Goal: Information Seeking & Learning: Compare options

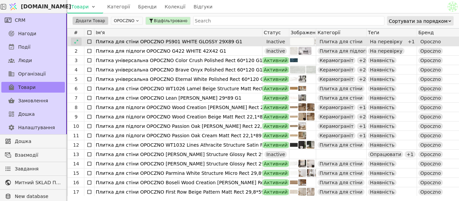
click at [78, 42] on icon at bounding box center [76, 41] width 5 height 5
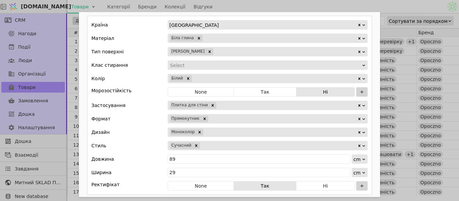
scroll to position [370, 0]
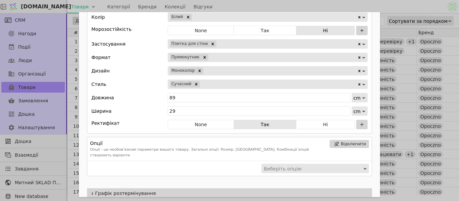
click at [228, 85] on div "Add Opportunity" at bounding box center [279, 84] width 157 height 9
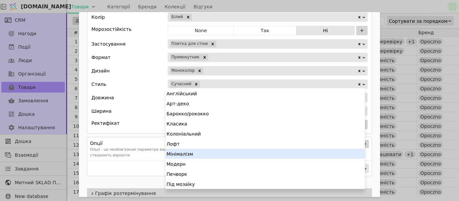
click at [206, 156] on div "Мінімалізм" at bounding box center [265, 154] width 199 height 10
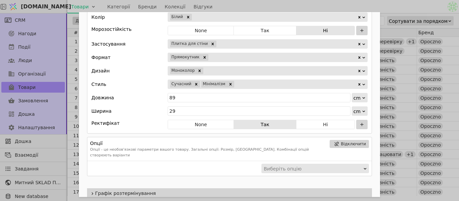
click at [244, 85] on div "Add Opportunity" at bounding box center [296, 84] width 122 height 9
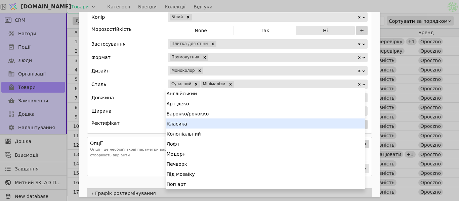
drag, startPoint x: 219, startPoint y: 124, endPoint x: 261, endPoint y: 93, distance: 52.6
click at [219, 124] on div "Класика" at bounding box center [265, 124] width 199 height 10
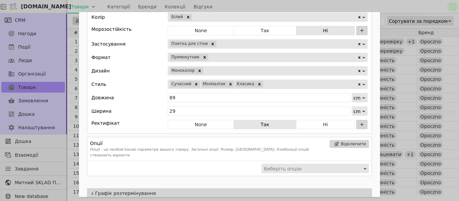
click at [401, 11] on div "Ім'я Плитка для стіни OPOCZNO PS901 WHITE GLOSSY 29X89 G1 Посилання ps901-white…" at bounding box center [229, 100] width 459 height 201
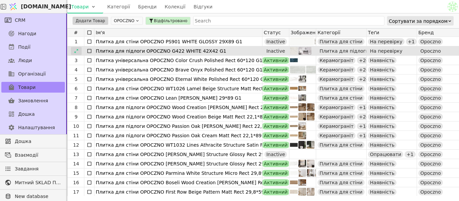
click at [80, 50] on div at bounding box center [76, 51] width 11 height 8
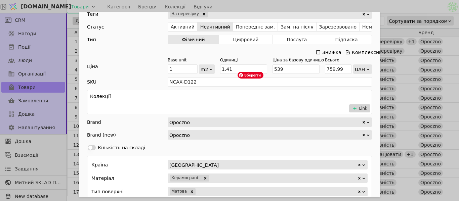
scroll to position [336, 0]
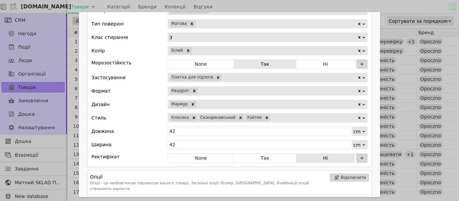
click at [378, 9] on div "Ім'я Плитка для підлоги OPOCZNO G422 WHITE 42X42 G1 Посилання g422-white-42x42-…" at bounding box center [229, 100] width 459 height 201
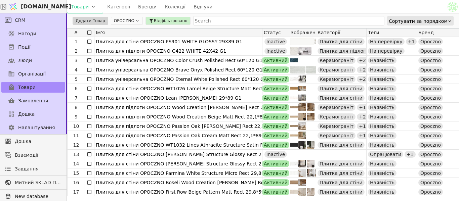
click at [126, 21] on button "OPOCZNO" at bounding box center [127, 21] width 32 height 8
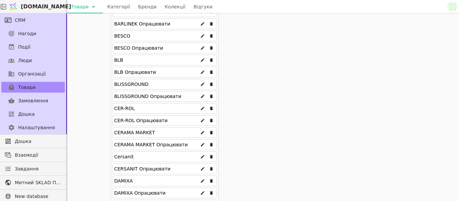
scroll to position [235, 0]
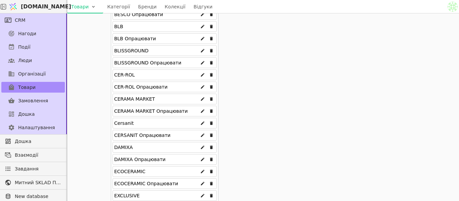
click at [140, 120] on div "Cersanit" at bounding box center [165, 123] width 104 height 11
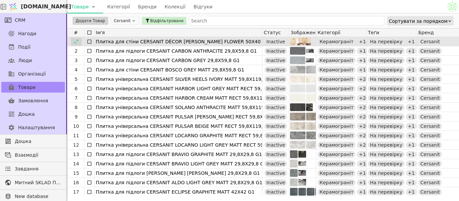
click at [76, 42] on icon at bounding box center [76, 41] width 5 height 5
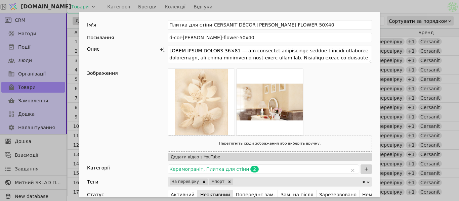
click at [386, 8] on div "Ім'я Плитка для стіни CERSANIT DÉCOR [PERSON_NAME] FLOWER 50X40 Посилання d-cor…" at bounding box center [229, 100] width 459 height 201
click at [366, 7] on div "Ім'я Плитка для стіни CERSANIT DÉCOR [PERSON_NAME] FLOWER 50X40 Посилання d-cor…" at bounding box center [229, 100] width 459 height 201
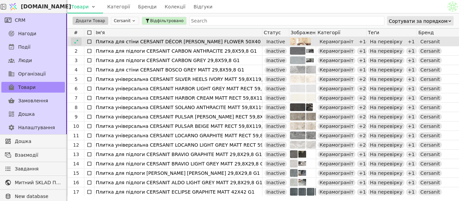
click at [78, 40] on icon at bounding box center [76, 41] width 5 height 5
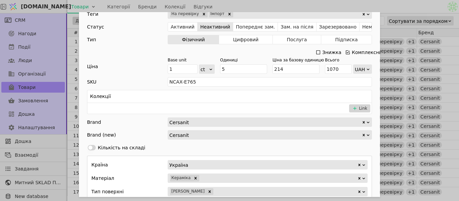
scroll to position [336, 0]
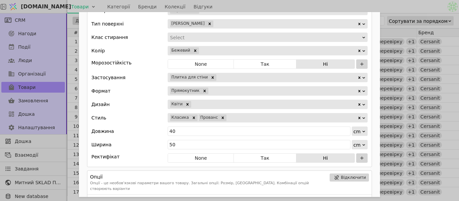
click at [209, 105] on div "Add Opportunity" at bounding box center [274, 104] width 165 height 9
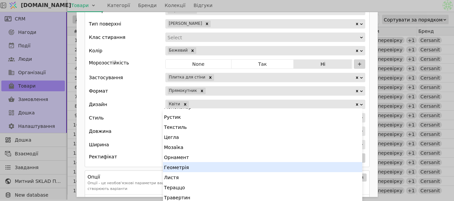
scroll to position [79, 0]
click at [190, 164] on div "Листя" at bounding box center [262, 166] width 199 height 10
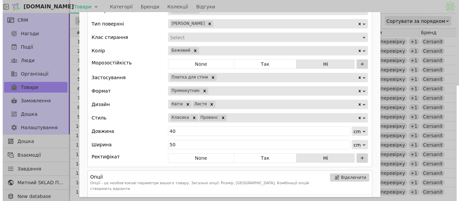
scroll to position [0, 0]
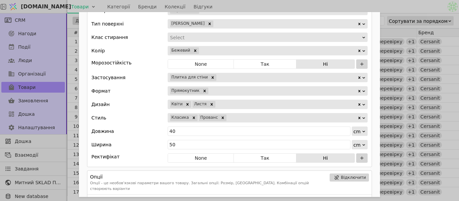
click at [218, 104] on div "Add Opportunity" at bounding box center [286, 104] width 141 height 9
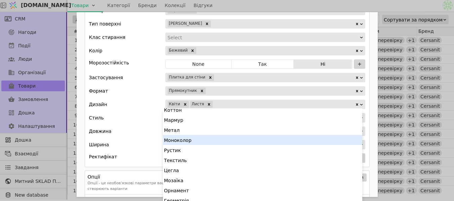
scroll to position [69, 0]
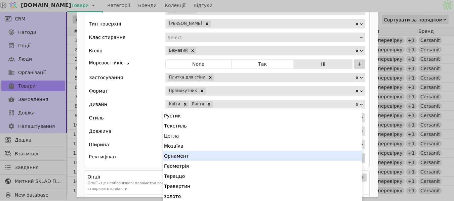
click at [142, 120] on div "Стиль Класика Прованс" at bounding box center [227, 117] width 276 height 9
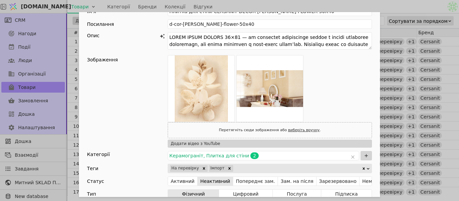
scroll to position [0, 0]
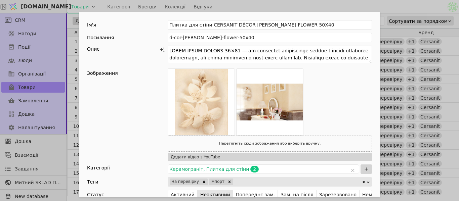
click at [280, 7] on div "Ім'я Плитка для стіни CERSANIT DÉCOR [PERSON_NAME] FLOWER 50X40 Посилання d-cor…" at bounding box center [229, 100] width 459 height 201
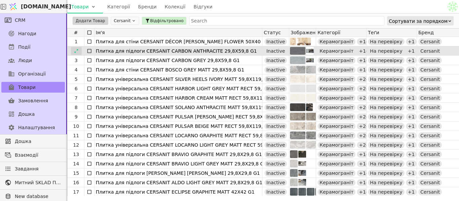
click at [75, 50] on icon at bounding box center [76, 51] width 5 height 5
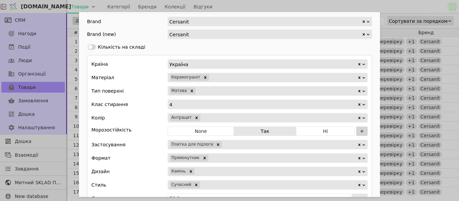
scroll to position [403, 0]
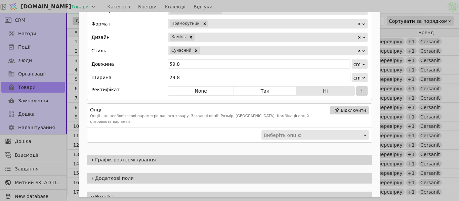
click at [212, 49] on div "Add Opportunity" at bounding box center [279, 50] width 157 height 9
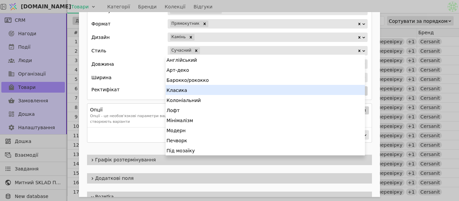
click at [195, 94] on div "Класика" at bounding box center [265, 90] width 199 height 10
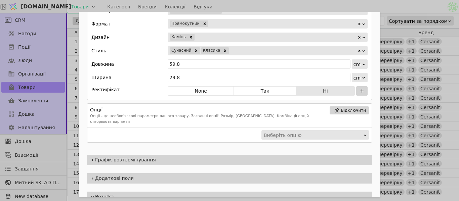
click at [230, 50] on div "Add Opportunity" at bounding box center [293, 50] width 128 height 9
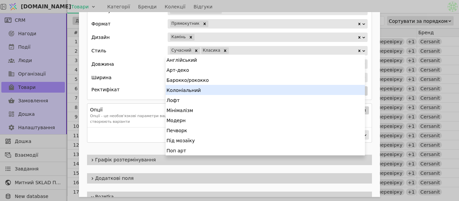
click at [210, 89] on div "Колоніальний" at bounding box center [265, 90] width 199 height 10
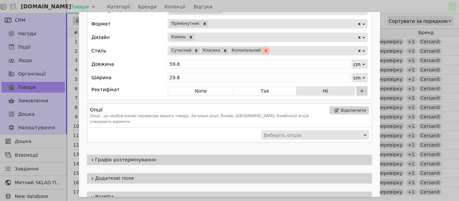
click at [263, 48] on icon "Remove Колоніальний" at bounding box center [265, 50] width 5 height 5
click at [256, 50] on div "Add Opportunity" at bounding box center [293, 50] width 128 height 9
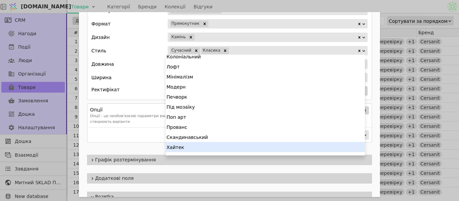
scroll to position [50, 0]
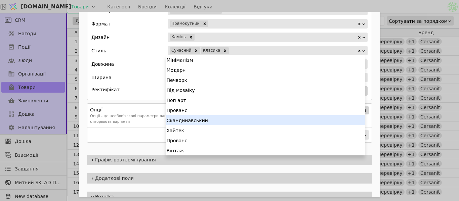
click at [227, 122] on div "Скандинавський" at bounding box center [265, 120] width 199 height 10
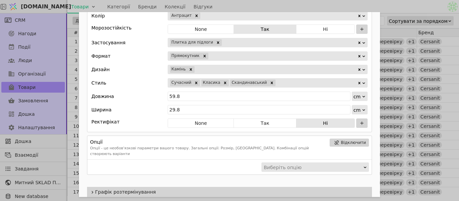
scroll to position [336, 0]
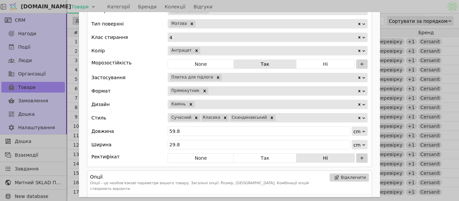
click at [380, 10] on div "Ім'я Плитка для підлоги CERSANIT CARBON ANTHRACITE 29,8X59,8 G1 Посилання carbo…" at bounding box center [229, 100] width 459 height 201
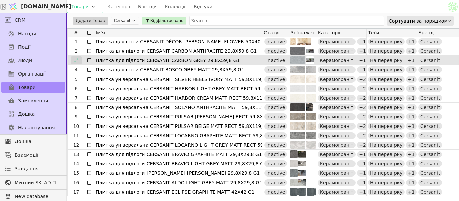
click at [77, 58] on icon at bounding box center [76, 60] width 5 height 5
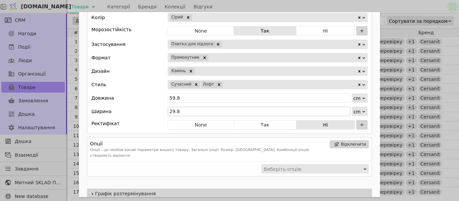
scroll to position [370, 0]
click at [229, 84] on div "Add Opportunity" at bounding box center [290, 84] width 134 height 9
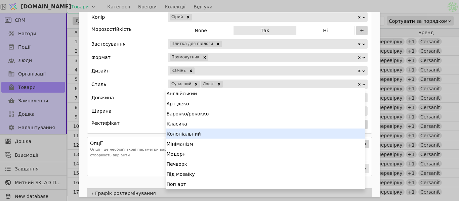
click at [212, 134] on div "Колоніальний" at bounding box center [265, 134] width 199 height 10
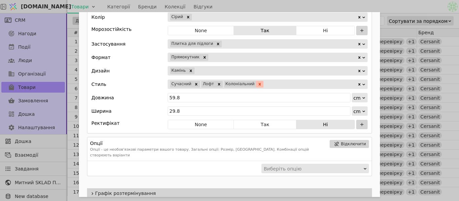
click at [257, 83] on icon "Remove Колоніальний" at bounding box center [259, 84] width 5 height 5
click at [250, 84] on div "Add Opportunity" at bounding box center [290, 84] width 134 height 9
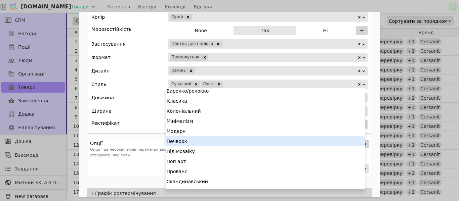
scroll to position [0, 0]
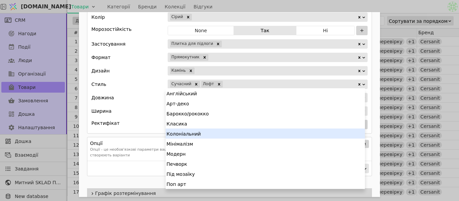
click at [198, 134] on div "Колоніальний" at bounding box center [265, 134] width 199 height 10
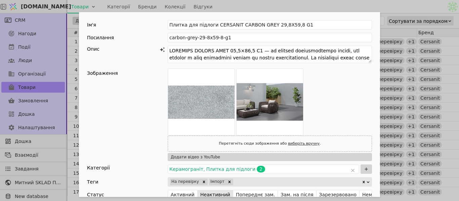
click at [379, 8] on div "Ім'я Плитка для підлоги CERSANIT CARBON GREY 29,8X59,8 G1 Посилання carbon-grey…" at bounding box center [229, 100] width 459 height 201
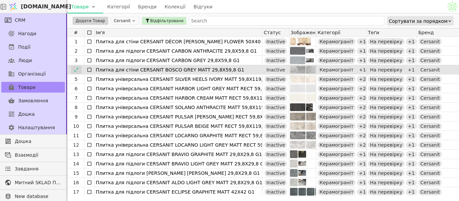
click at [76, 69] on icon at bounding box center [76, 70] width 5 height 5
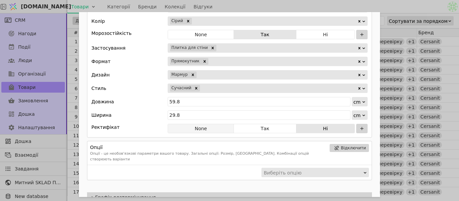
scroll to position [437, 0]
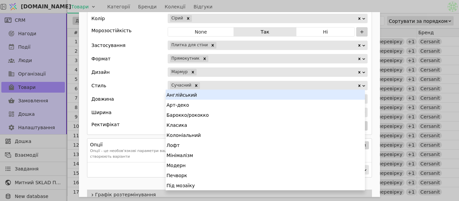
click at [215, 86] on div "Add Opportunity" at bounding box center [279, 85] width 157 height 9
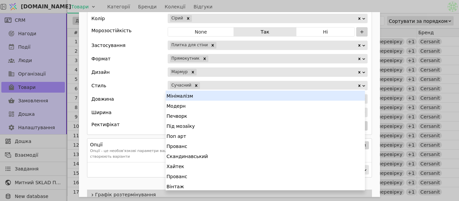
scroll to position [60, 0]
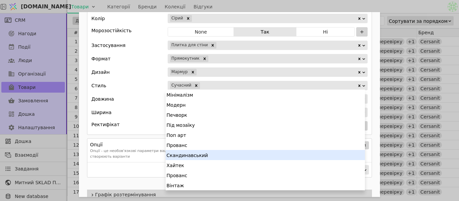
click at [185, 154] on div "Скандинавський" at bounding box center [265, 155] width 199 height 10
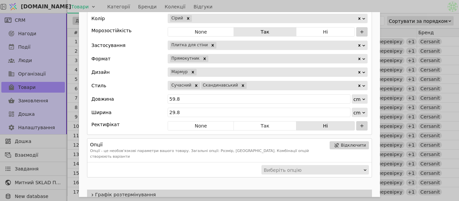
click at [247, 85] on div "Add Opportunity" at bounding box center [302, 85] width 110 height 9
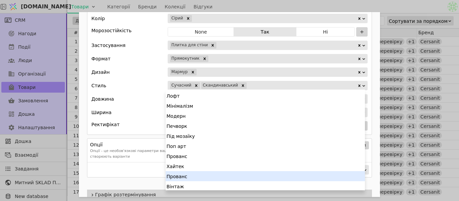
scroll to position [50, 0]
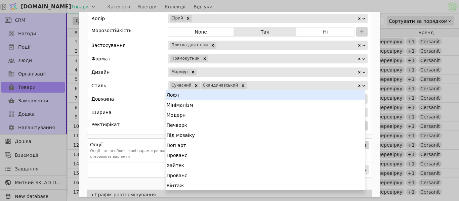
click at [210, 94] on div "Лофт" at bounding box center [265, 95] width 199 height 10
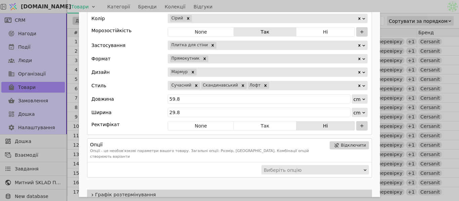
click at [380, 2] on div "Ім'я Плитка для стіни CERSANIT [PERSON_NAME] MATT 29,8X59,8 G1 Посилання bosco-…" at bounding box center [229, 100] width 459 height 201
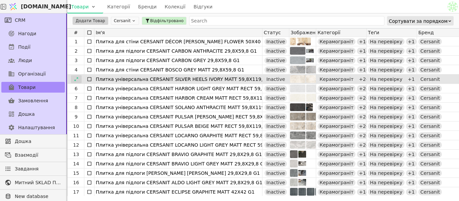
click at [77, 81] on icon at bounding box center [76, 79] width 5 height 5
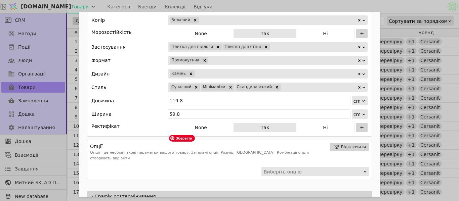
scroll to position [437, 0]
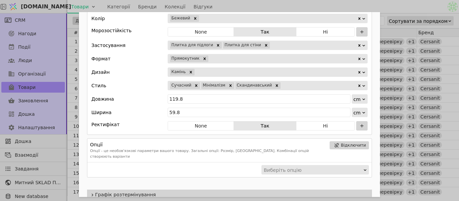
click at [385, 7] on div "Ім'я Плитка універсальна CERSANIT SILVER HEELS [PERSON_NAME] 59,8X119,8 G1 Поси…" at bounding box center [229, 100] width 459 height 201
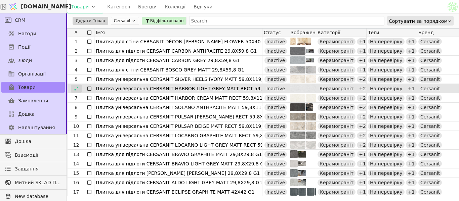
click at [76, 90] on icon at bounding box center [76, 88] width 5 height 5
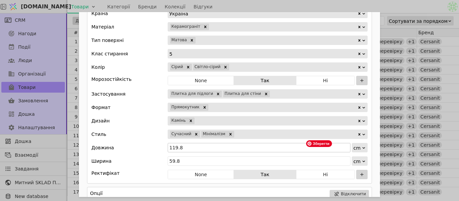
scroll to position [381, 0]
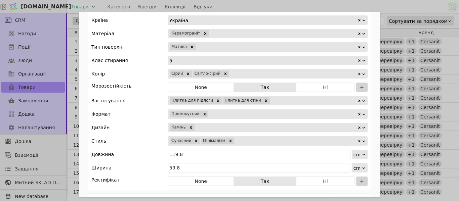
click at [235, 140] on div "Add Opportunity" at bounding box center [296, 140] width 122 height 9
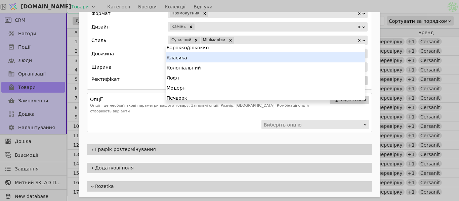
scroll to position [34, 0]
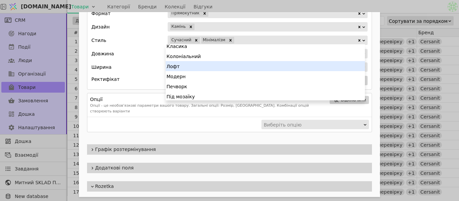
click at [190, 67] on div "Лофт" at bounding box center [265, 66] width 199 height 10
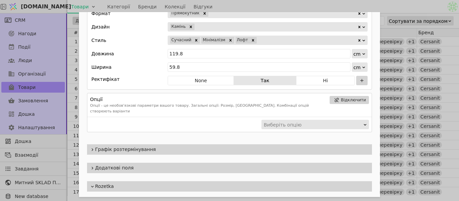
click at [401, 5] on div "Ім'я Плитка універсальна CERSANIT HARBOR LIGHT [PERSON_NAME] RECT 59,8X119,8 G1…" at bounding box center [229, 100] width 459 height 201
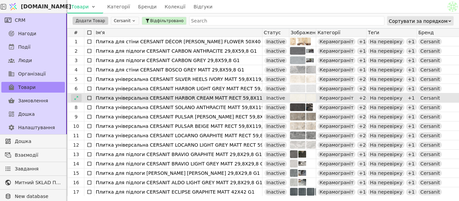
click at [75, 95] on div at bounding box center [76, 98] width 11 height 8
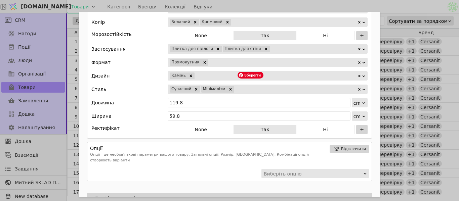
scroll to position [437, 0]
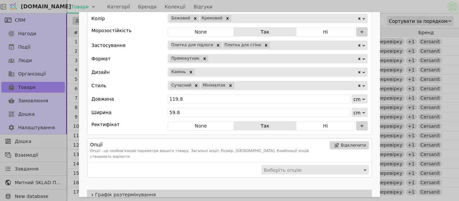
click at [252, 84] on div "Add Opportunity" at bounding box center [296, 85] width 122 height 9
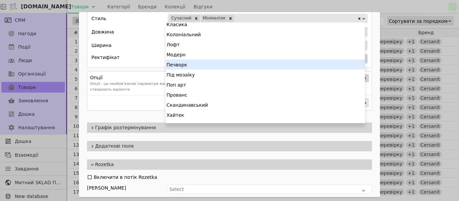
scroll to position [50, 0]
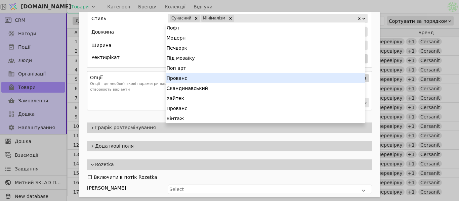
click at [191, 80] on div "Прованс" at bounding box center [265, 78] width 199 height 10
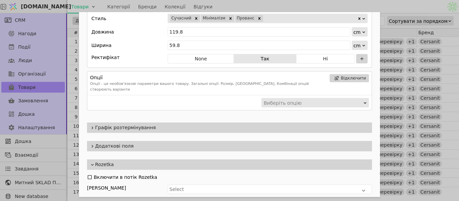
click at [369, 5] on div "Ім'я Плитка універсальна CERSANIT HARBOR CREAM MATT RECT 59,8X119,8 G1 Посиланн…" at bounding box center [229, 100] width 459 height 201
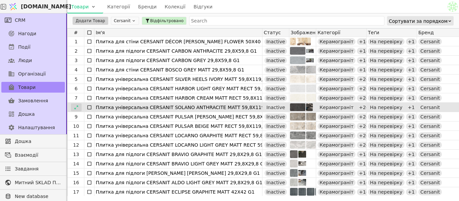
click at [76, 108] on icon at bounding box center [76, 107] width 5 height 5
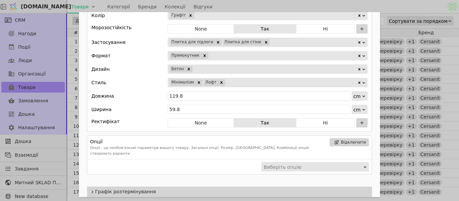
scroll to position [403, 0]
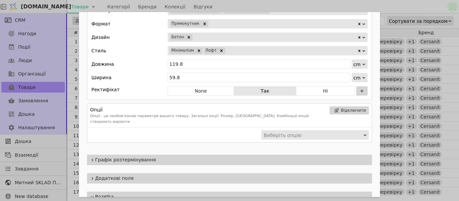
click at [240, 48] on div "Add Opportunity" at bounding box center [291, 50] width 131 height 9
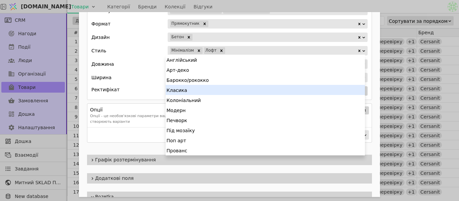
click at [201, 90] on div "Класика" at bounding box center [265, 90] width 199 height 10
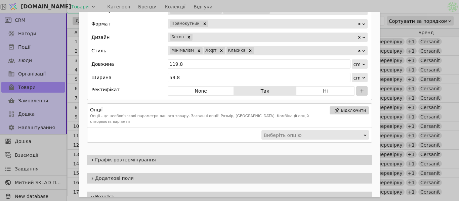
click at [364, 8] on div "Ім'я Плитка універсальна CERSANIT SOLANO ANTHRACITE MATT 59,8X119,8 G1 Посиланн…" at bounding box center [229, 100] width 459 height 201
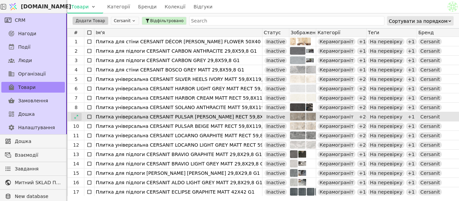
click at [76, 118] on icon at bounding box center [76, 117] width 5 height 5
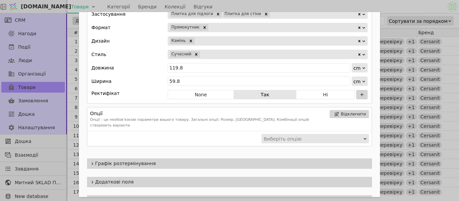
scroll to position [470, 0]
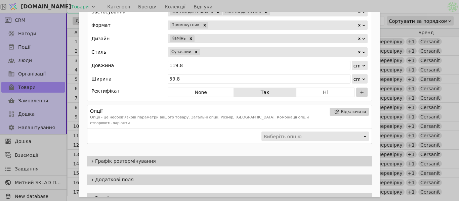
click at [210, 48] on div "Add Opportunity" at bounding box center [279, 51] width 157 height 9
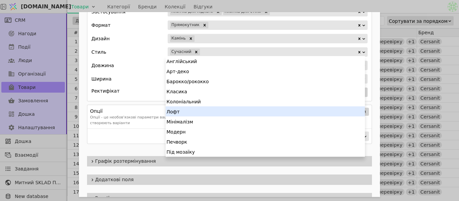
click at [198, 110] on div "Лофт" at bounding box center [265, 112] width 199 height 10
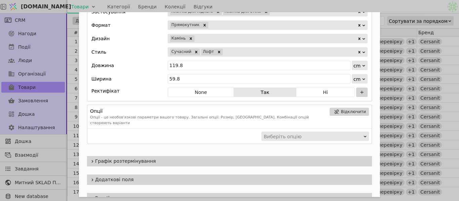
click at [235, 53] on div "Add Opportunity" at bounding box center [290, 51] width 134 height 9
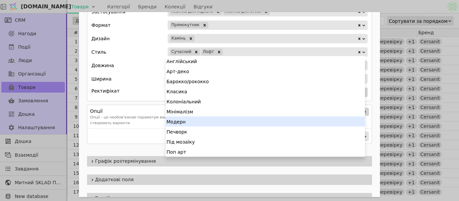
click at [194, 124] on div "Модерн" at bounding box center [265, 122] width 199 height 10
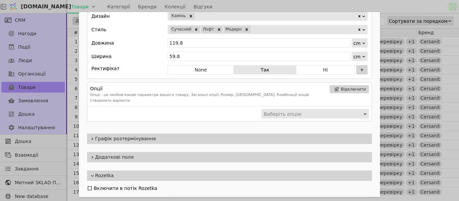
scroll to position [504, 0]
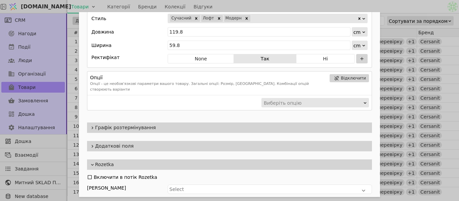
click at [263, 18] on div "Add Opportunity" at bounding box center [304, 18] width 106 height 9
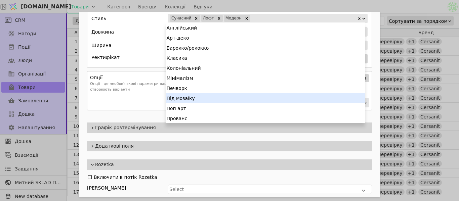
scroll to position [40, 0]
click at [210, 97] on div "Хайтек" at bounding box center [265, 98] width 199 height 10
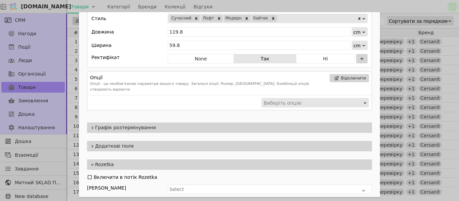
click at [373, 9] on div "Ім'я Плитка універсальна CERSANIT PULSAR [PERSON_NAME] RECT 59,8X119,8 G1 Посил…" at bounding box center [229, 100] width 459 height 201
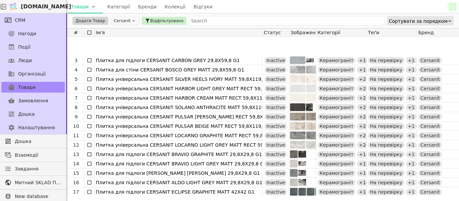
scroll to position [34, 0]
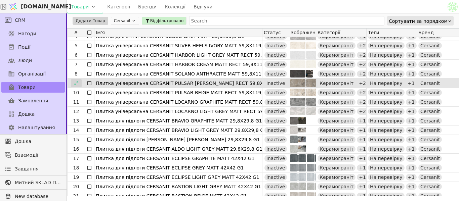
click at [78, 84] on icon at bounding box center [76, 83] width 5 height 5
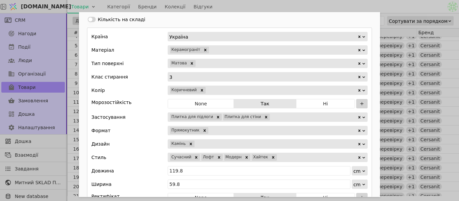
scroll to position [437, 0]
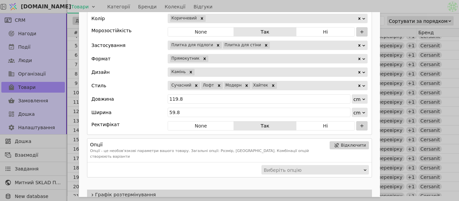
click at [358, 3] on div "Ім'я Плитка універсальна CERSANIT PULSAR [PERSON_NAME] RECT 59,8X119,8 G1 Посил…" at bounding box center [229, 100] width 459 height 201
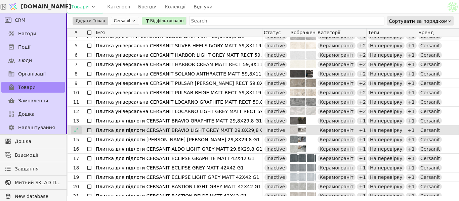
click at [76, 130] on icon at bounding box center [76, 130] width 5 height 5
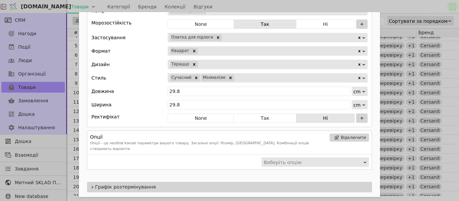
scroll to position [370, 0]
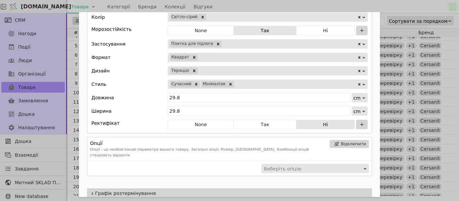
click at [243, 82] on div "Add Opportunity" at bounding box center [296, 84] width 122 height 9
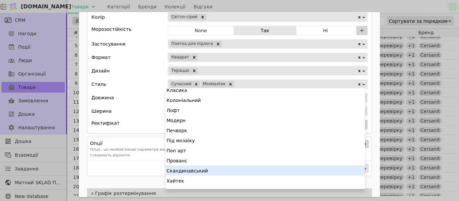
scroll to position [50, 0]
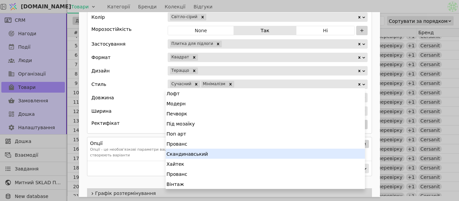
click at [196, 155] on div "Скандинавський" at bounding box center [265, 154] width 199 height 10
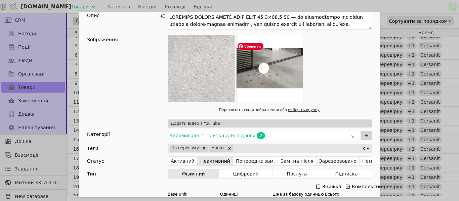
scroll to position [0, 0]
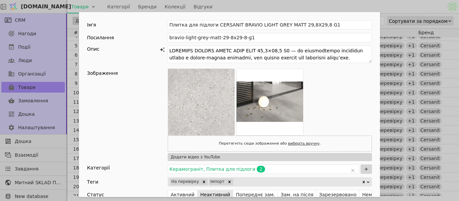
click at [405, 5] on div "Ім'я Плитка для підлоги CERSANIT BRAVIO LIGHT [PERSON_NAME] 29,8X29,8 G1 Посила…" at bounding box center [229, 100] width 459 height 201
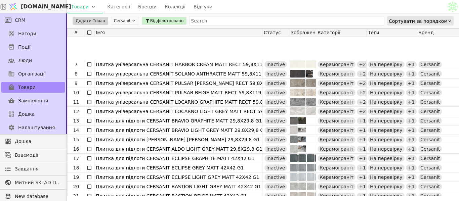
scroll to position [67, 0]
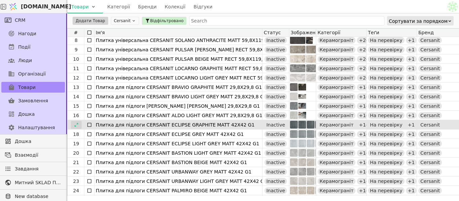
click at [78, 126] on icon at bounding box center [76, 125] width 5 height 5
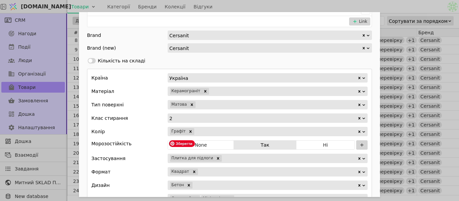
scroll to position [470, 0]
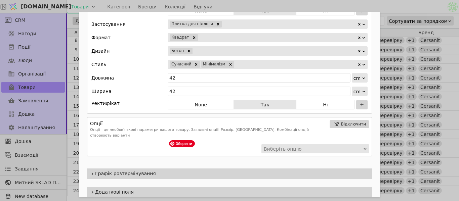
click at [245, 64] on div "Add Opportunity" at bounding box center [296, 64] width 122 height 9
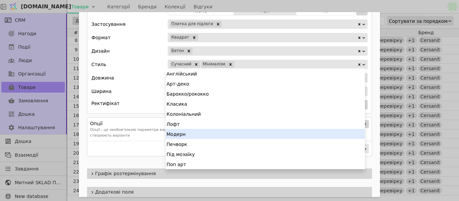
click at [198, 132] on div "Модерн" at bounding box center [265, 134] width 199 height 10
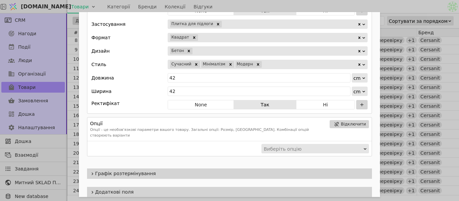
click at [385, 6] on div "Ім'я Плитка для підлоги CERSANIT ECLIPSE GRAPHITE MATT 42X42 G1 Посилання eclip…" at bounding box center [229, 100] width 459 height 201
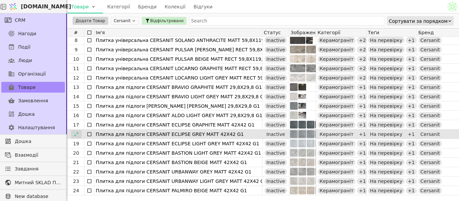
click at [79, 132] on div at bounding box center [76, 134] width 11 height 8
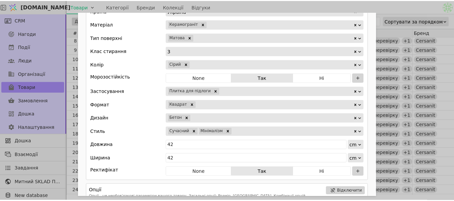
scroll to position [6, 0]
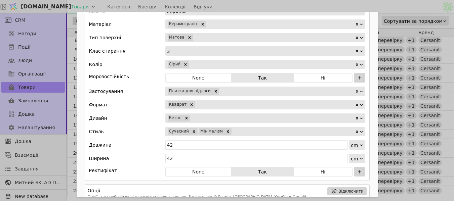
click at [246, 132] on div "Add Opportunity" at bounding box center [293, 131] width 122 height 9
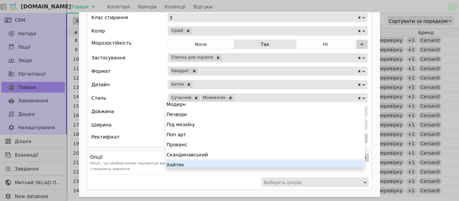
scroll to position [52, 0]
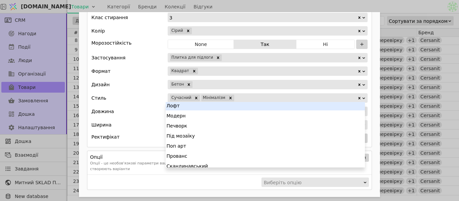
click at [201, 109] on div "Лофт" at bounding box center [265, 105] width 199 height 10
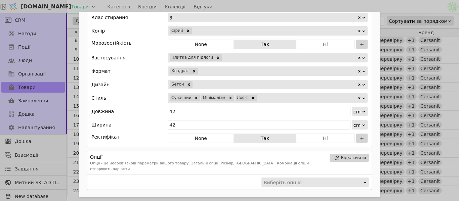
click at [406, 12] on div "Ім'я Плитка для підлоги CERSANIT ECLIPSE [PERSON_NAME] 42X42 G1 Посилання eclip…" at bounding box center [229, 100] width 459 height 201
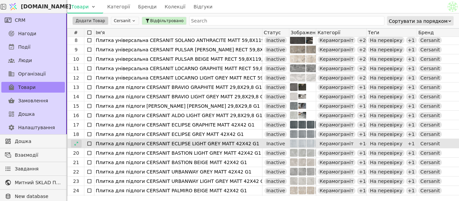
click at [74, 147] on div at bounding box center [76, 144] width 11 height 8
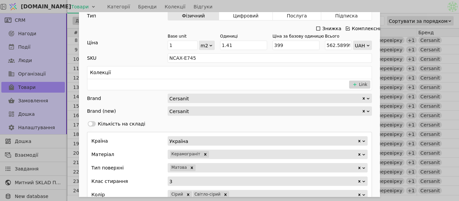
scroll to position [302, 0]
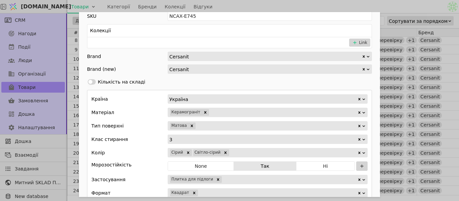
click at [239, 151] on div "Add Opportunity" at bounding box center [293, 152] width 127 height 9
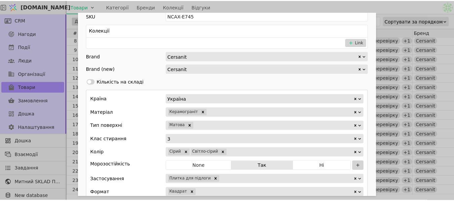
scroll to position [56, 0]
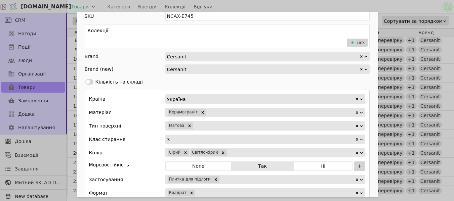
click at [153, 88] on div "Ім'я Плитка для підлоги CERSANIT ECLIPSE LIGHT [PERSON_NAME] 42X42 G1 Посилання…" at bounding box center [227, 15] width 301 height 611
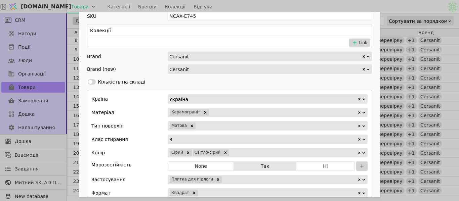
scroll to position [403, 0]
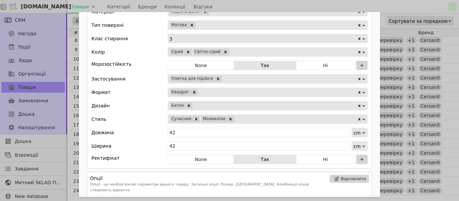
click at [253, 118] on div "Add Opportunity" at bounding box center [296, 119] width 122 height 9
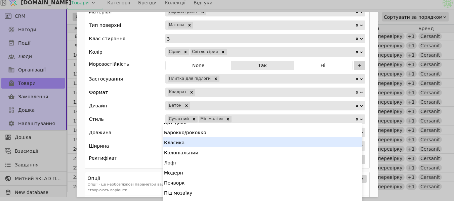
scroll to position [6, 0]
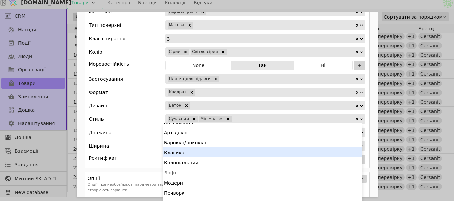
click at [204, 151] on div "Класика" at bounding box center [262, 153] width 199 height 10
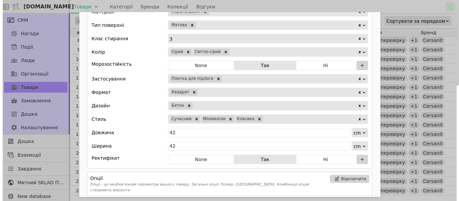
scroll to position [0, 0]
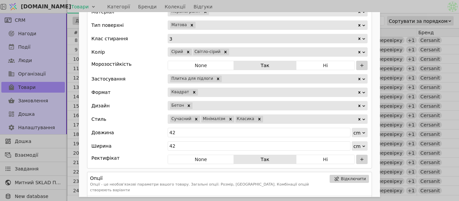
click at [264, 118] on div "Add Opportunity" at bounding box center [310, 119] width 93 height 9
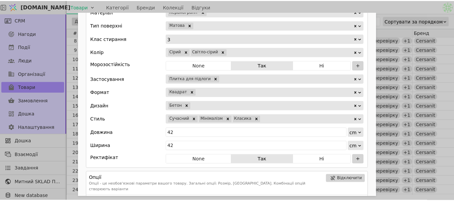
scroll to position [4, 0]
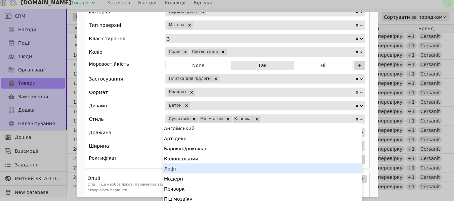
click at [194, 167] on div "Лофт" at bounding box center [262, 169] width 199 height 10
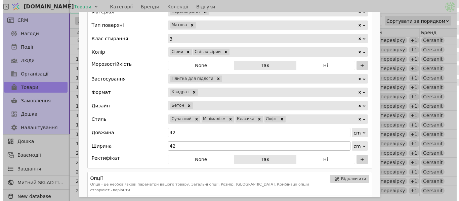
scroll to position [0, 0]
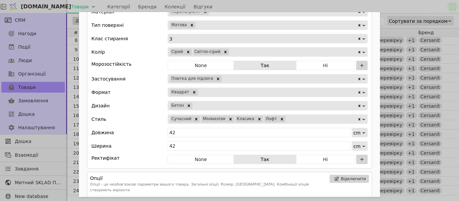
click at [390, 5] on div "Ім'я Плитка для підлоги CERSANIT ECLIPSE LIGHT [PERSON_NAME] 42X42 G1 Посилання…" at bounding box center [229, 100] width 459 height 201
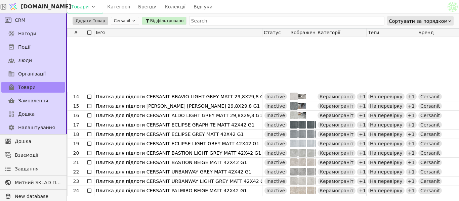
scroll to position [134, 0]
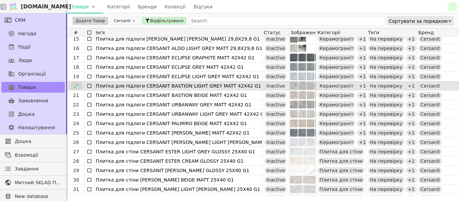
click at [78, 87] on icon at bounding box center [76, 86] width 5 height 5
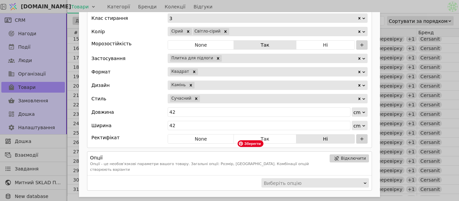
scroll to position [437, 0]
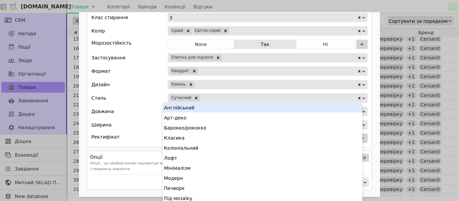
click at [221, 100] on div "Add Opportunity" at bounding box center [279, 97] width 157 height 9
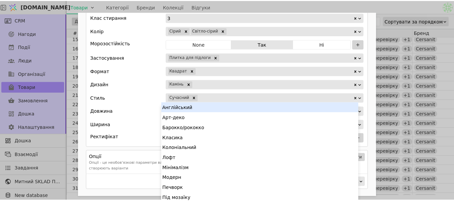
scroll to position [0, 0]
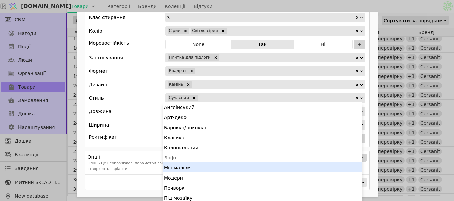
click at [179, 166] on div "Мінімалізм" at bounding box center [262, 168] width 199 height 10
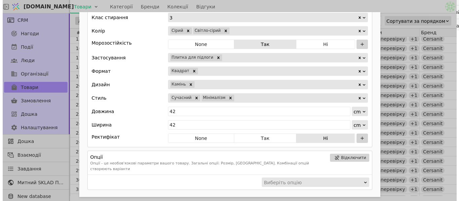
scroll to position [0, 0]
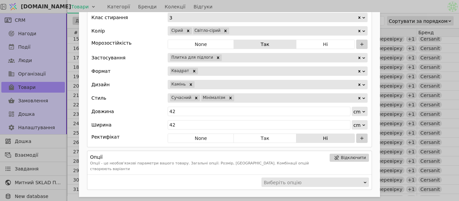
click at [238, 97] on div "Add Opportunity" at bounding box center [296, 97] width 122 height 9
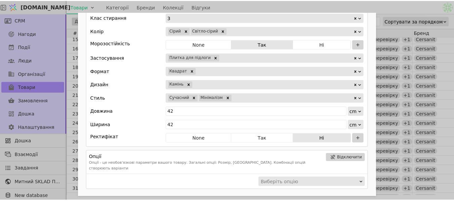
scroll to position [0, 0]
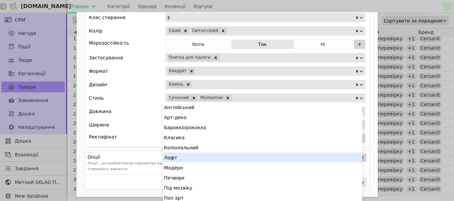
click at [193, 157] on div "Лофт" at bounding box center [262, 158] width 199 height 10
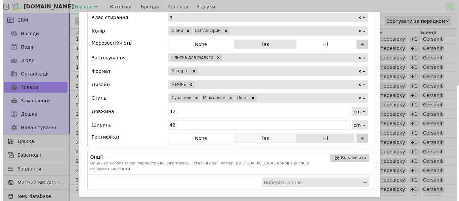
scroll to position [0, 0]
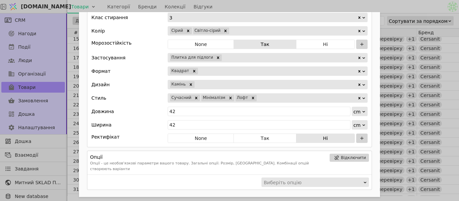
click at [342, 5] on div "Ім'я Плитка для підлоги CERSANIT BASTION LIGHT [PERSON_NAME] 42X42 G1 Посилання…" at bounding box center [229, 100] width 459 height 201
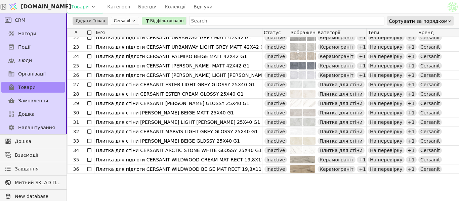
scroll to position [168, 0]
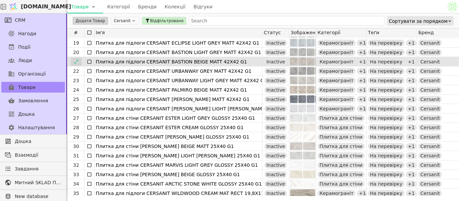
click at [79, 60] on div at bounding box center [76, 62] width 11 height 8
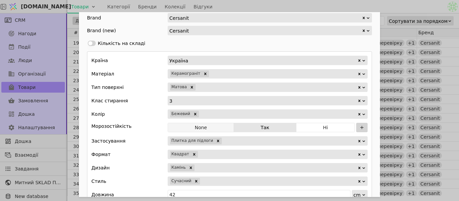
scroll to position [403, 0]
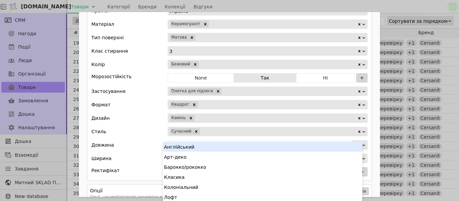
click at [220, 132] on div "Add Opportunity" at bounding box center [279, 131] width 157 height 9
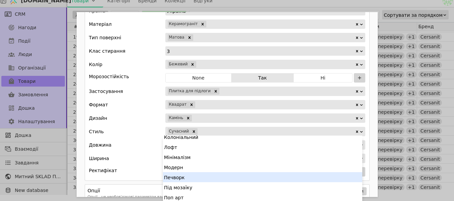
scroll to position [34, 0]
click at [185, 180] on div "Модерн" at bounding box center [262, 178] width 199 height 10
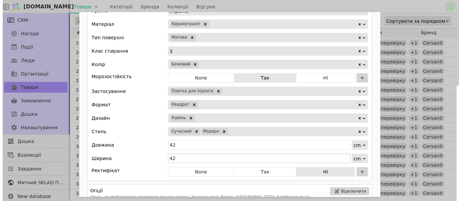
scroll to position [0, 0]
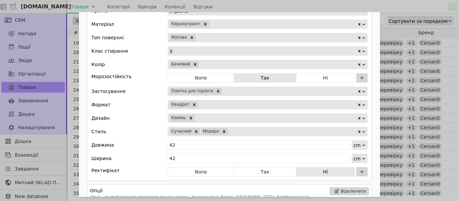
click at [228, 134] on div "Add Opportunity" at bounding box center [292, 131] width 129 height 9
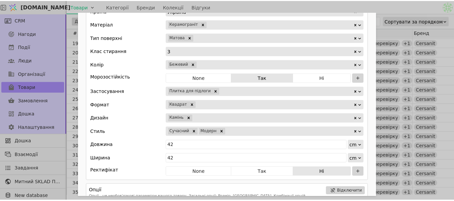
scroll to position [6, 0]
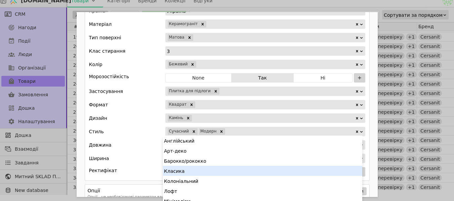
click at [192, 168] on div "Класика" at bounding box center [262, 171] width 199 height 10
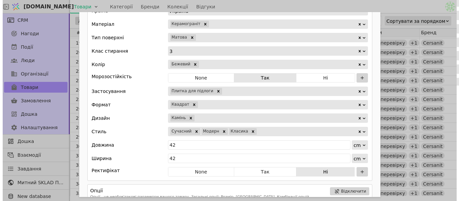
scroll to position [0, 0]
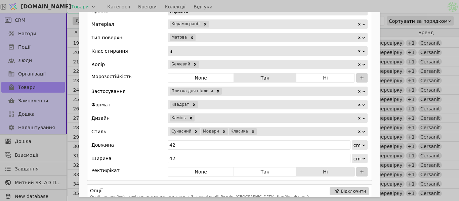
click at [257, 132] on div "Add Opportunity" at bounding box center [307, 131] width 100 height 9
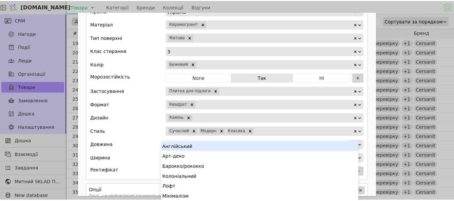
scroll to position [6, 0]
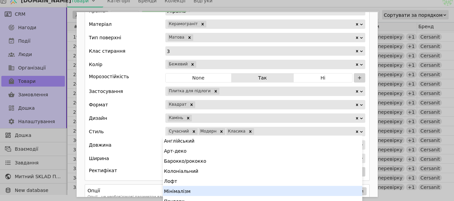
click at [199, 190] on div "Мінімалізм" at bounding box center [262, 191] width 199 height 10
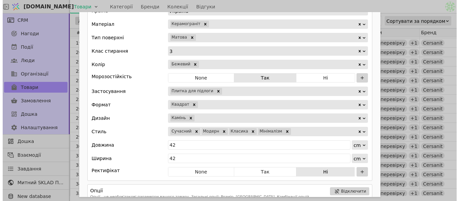
scroll to position [0, 0]
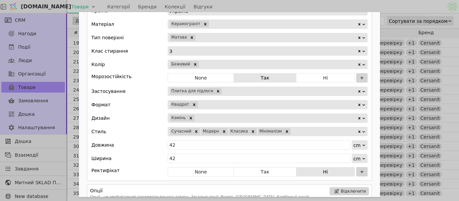
click at [386, 9] on div "Ім'я Плитка для підлоги CERSANIT BASTION BEIGE MATT 42X42 G1 Посилання bastion-…" at bounding box center [229, 100] width 459 height 201
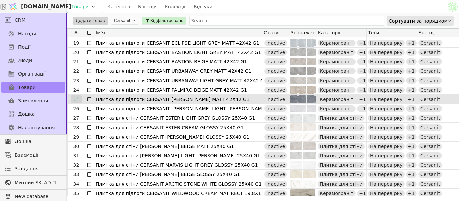
click at [79, 101] on div at bounding box center [76, 99] width 11 height 8
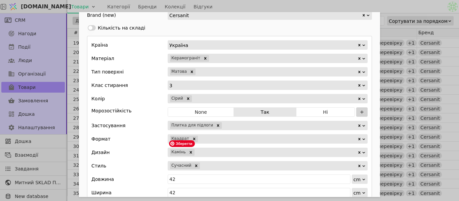
scroll to position [370, 0]
click at [214, 166] on div "Add Opportunity" at bounding box center [279, 165] width 157 height 9
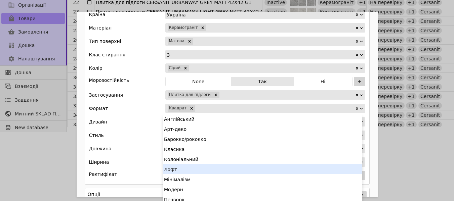
scroll to position [437, 0]
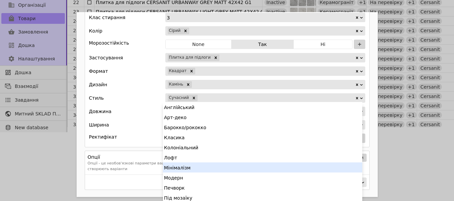
click at [192, 166] on div "Мінімалізм" at bounding box center [262, 168] width 199 height 10
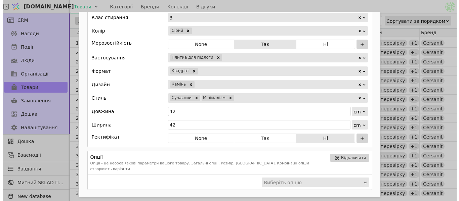
scroll to position [0, 0]
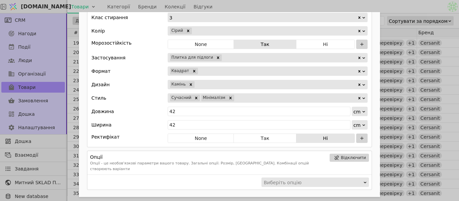
click at [242, 96] on div "Add Opportunity" at bounding box center [296, 97] width 122 height 9
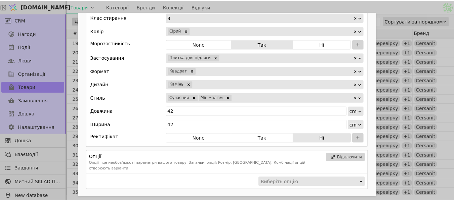
scroll to position [0, 0]
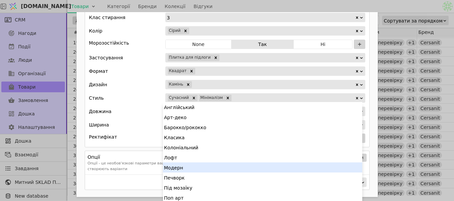
click at [194, 166] on div "Модерн" at bounding box center [262, 168] width 199 height 10
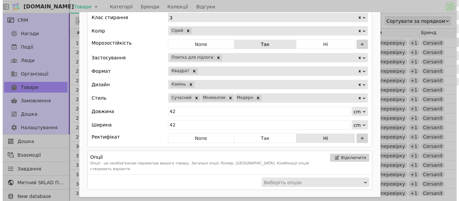
scroll to position [0, 0]
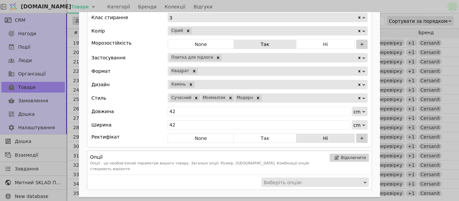
click at [335, 7] on div "Ім'я Плитка для підлоги СERSANIT [PERSON_NAME] MATT 42X42 G1 Посилання [PERSON_…" at bounding box center [229, 100] width 459 height 201
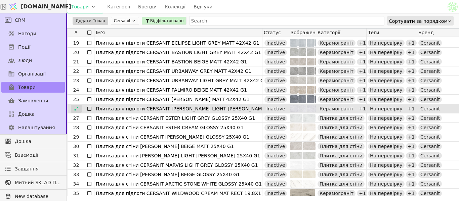
click at [77, 112] on div at bounding box center [76, 109] width 11 height 8
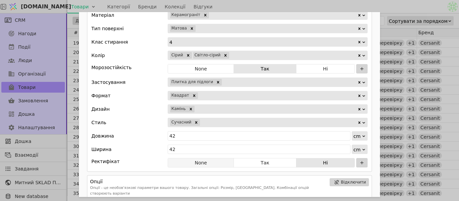
scroll to position [437, 0]
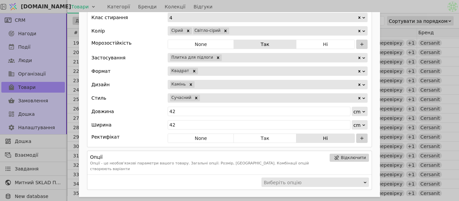
click at [226, 97] on div "Add Opportunity" at bounding box center [279, 97] width 157 height 9
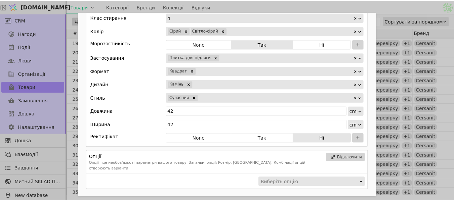
scroll to position [0, 0]
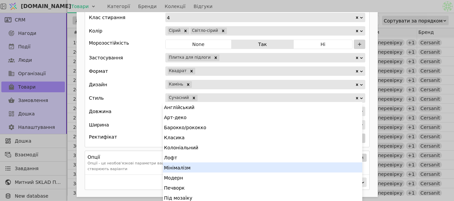
click at [200, 165] on div "Мінімалізм" at bounding box center [262, 168] width 199 height 10
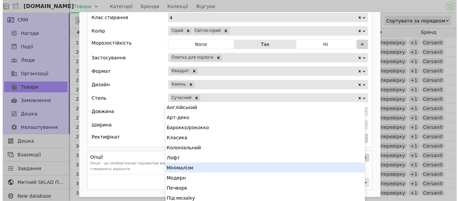
scroll to position [0, 0]
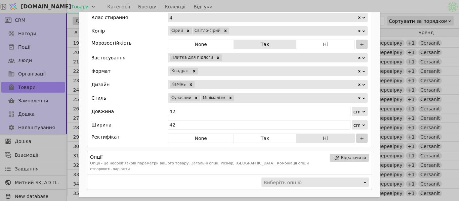
click at [243, 101] on div "Add Opportunity" at bounding box center [296, 97] width 122 height 9
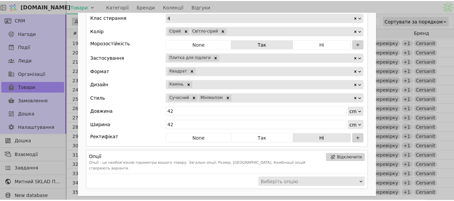
scroll to position [0, 0]
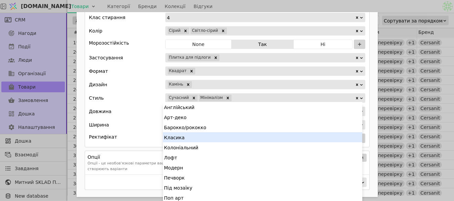
click at [205, 137] on div "Класика" at bounding box center [262, 137] width 199 height 10
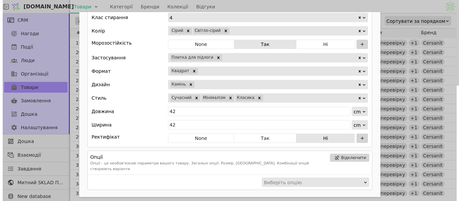
scroll to position [0, 0]
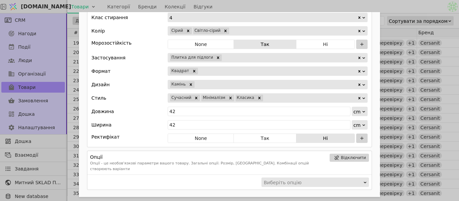
click at [382, 8] on div "Ім'я Плитка для підлоги СERSANIT [PERSON_NAME] LIGHT [PERSON_NAME] 42X42 G1 Пос…" at bounding box center [229, 100] width 459 height 201
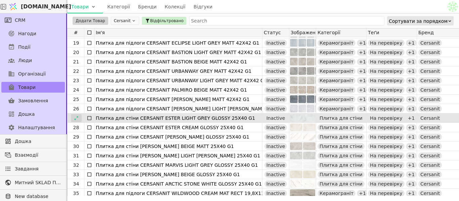
click at [78, 119] on icon at bounding box center [76, 118] width 5 height 5
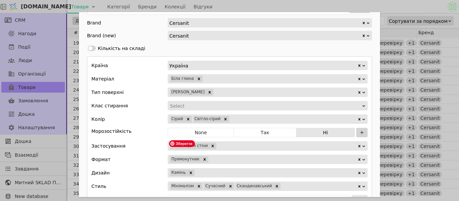
scroll to position [370, 0]
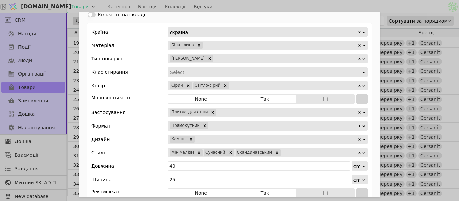
click at [371, 9] on div "Ім'я Плитка для стіни CERSANIT ESTER LIGHT GREY GLOSSY 25X40 G1 Посилання ester…" at bounding box center [229, 100] width 459 height 201
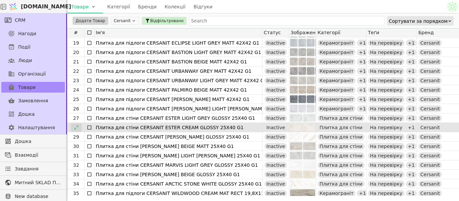
click at [76, 128] on icon at bounding box center [76, 127] width 5 height 5
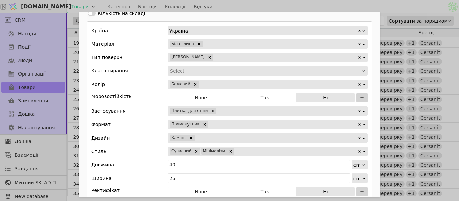
scroll to position [336, 0]
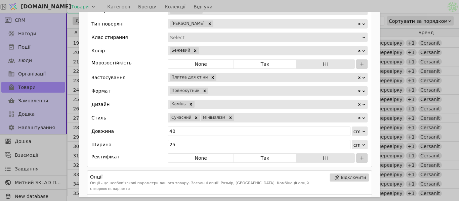
click at [249, 113] on div "Сучасний Мінімалізм" at bounding box center [268, 117] width 200 height 9
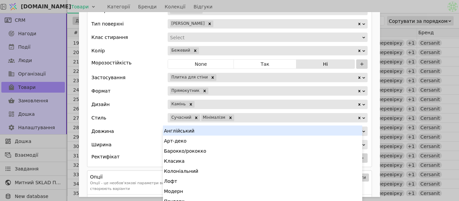
click at [250, 117] on div "Add Opportunity" at bounding box center [296, 117] width 122 height 9
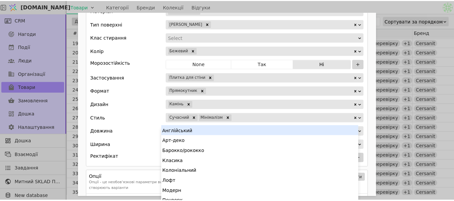
scroll to position [4, 0]
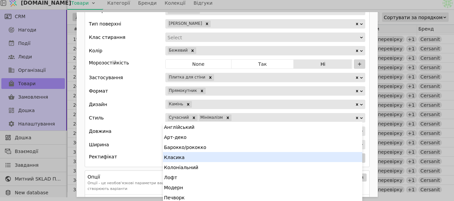
click at [210, 158] on div "Класика" at bounding box center [262, 157] width 199 height 10
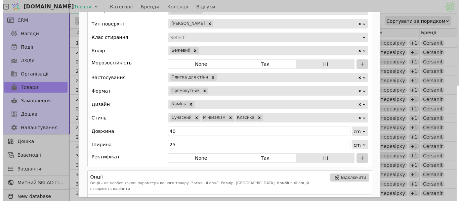
scroll to position [0, 0]
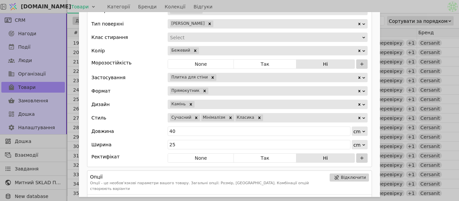
click at [314, 7] on div "Ім'я Плитка для стіни CERSANIT ESTER CREAM GLOSSY 25X40 G1 Посилання ester-crea…" at bounding box center [229, 100] width 459 height 201
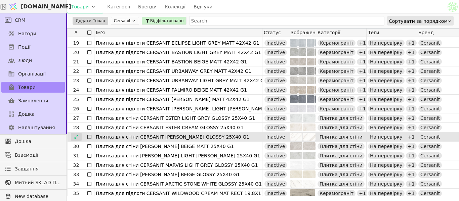
click at [77, 138] on icon at bounding box center [76, 137] width 5 height 5
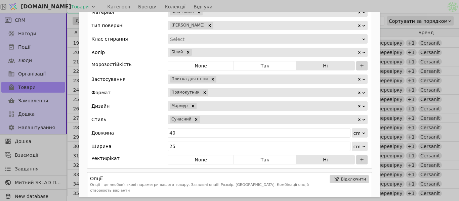
scroll to position [336, 0]
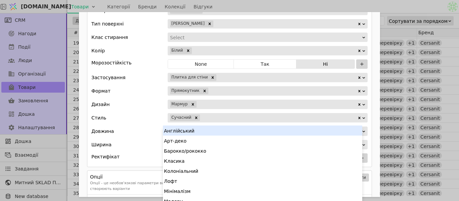
click at [240, 121] on div "Add Opportunity" at bounding box center [279, 117] width 157 height 9
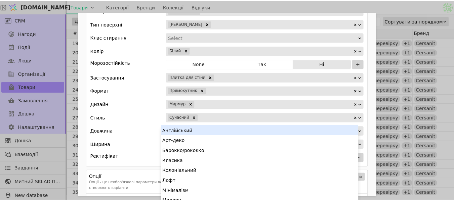
scroll to position [4, 0]
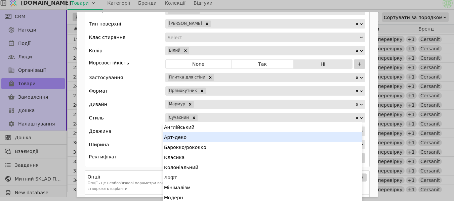
click at [207, 138] on div "Арт-деко" at bounding box center [262, 137] width 199 height 10
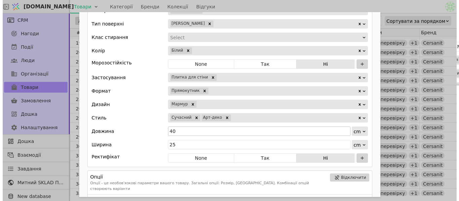
scroll to position [0, 0]
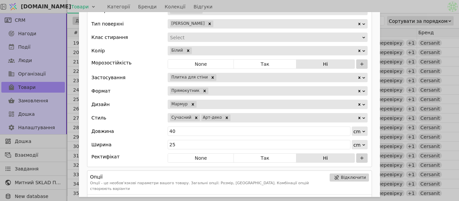
click at [237, 118] on div "Add Opportunity" at bounding box center [294, 117] width 126 height 9
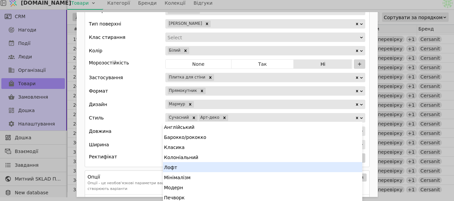
scroll to position [34, 0]
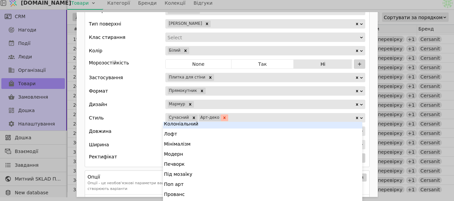
click at [222, 118] on icon "Remove Арт-деко" at bounding box center [224, 118] width 5 height 5
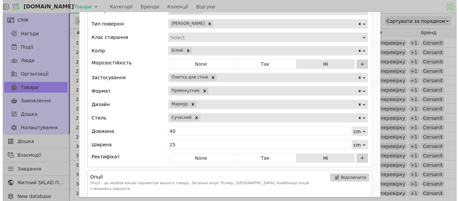
scroll to position [0, 0]
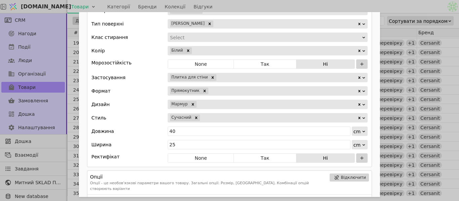
click at [220, 118] on div "Add Opportunity" at bounding box center [279, 117] width 157 height 9
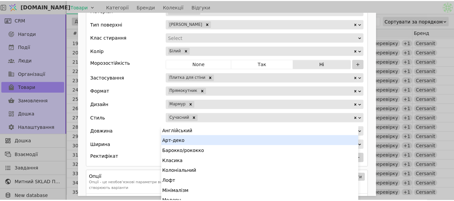
scroll to position [4, 0]
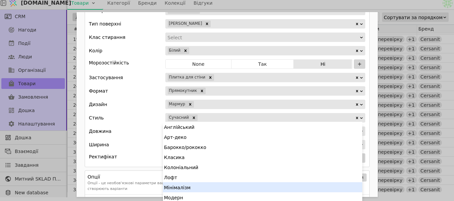
click at [191, 185] on div "Мінімалізм" at bounding box center [262, 187] width 199 height 10
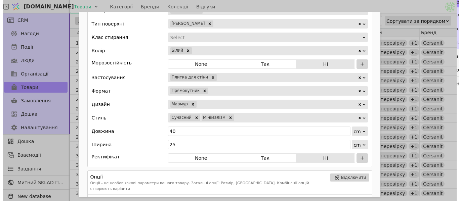
scroll to position [0, 0]
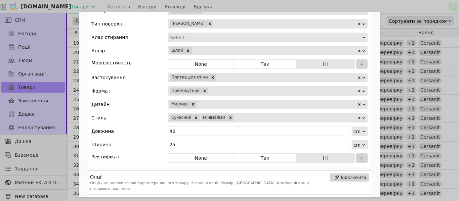
click at [235, 117] on div "Add Opportunity" at bounding box center [296, 117] width 122 height 9
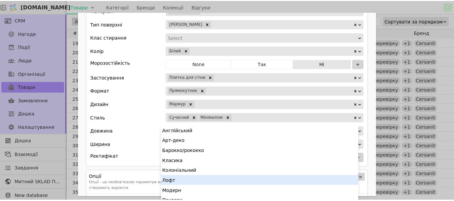
scroll to position [4, 0]
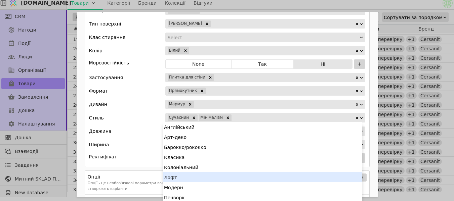
click at [201, 179] on div "Лофт" at bounding box center [262, 177] width 199 height 10
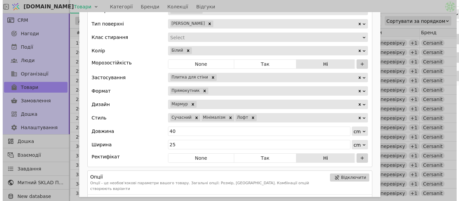
scroll to position [0, 0]
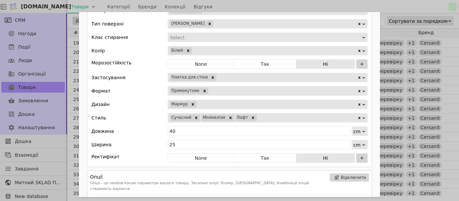
click at [279, 119] on div "Add Opportunity" at bounding box center [307, 117] width 100 height 9
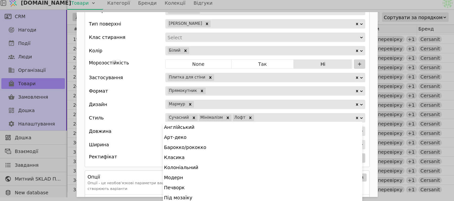
scroll to position [62, 0]
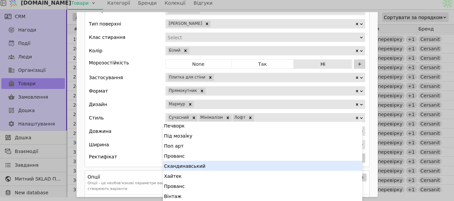
click at [203, 167] on div "Скандинавський" at bounding box center [262, 166] width 199 height 10
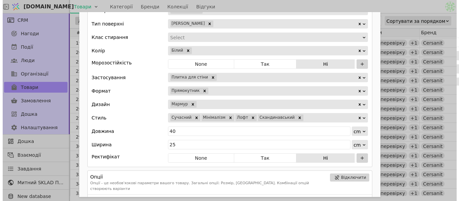
scroll to position [0, 0]
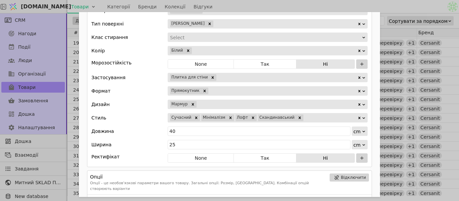
click at [368, 4] on div "Ім'я Плитка для стіни CERSANIT [PERSON_NAME] GLOSSY 25X40 G1 Посилання [PERSON_…" at bounding box center [229, 100] width 459 height 201
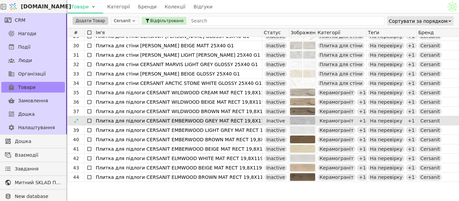
scroll to position [235, 0]
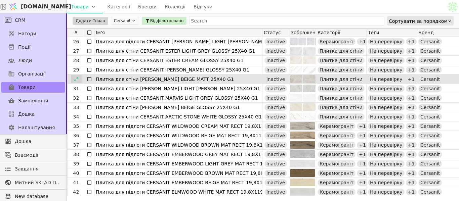
click at [75, 77] on icon at bounding box center [76, 79] width 5 height 5
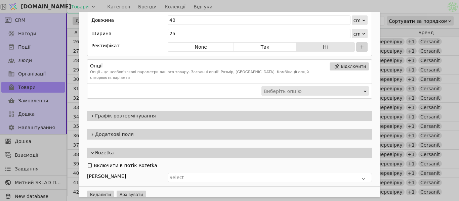
scroll to position [415, 0]
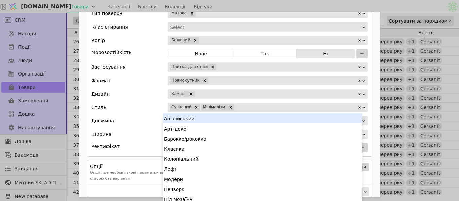
click at [238, 106] on div "Add Opportunity" at bounding box center [296, 107] width 122 height 9
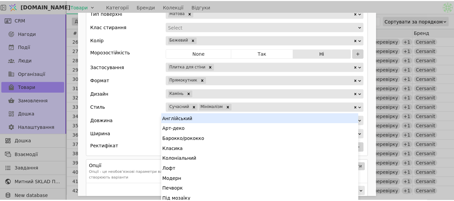
scroll to position [2, 0]
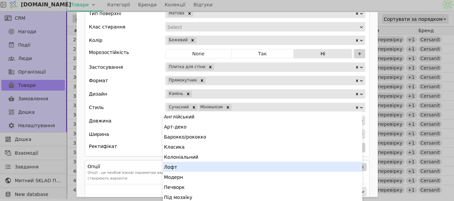
click at [179, 166] on div "Лофт" at bounding box center [262, 167] width 199 height 10
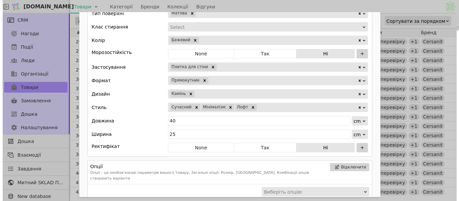
scroll to position [0, 0]
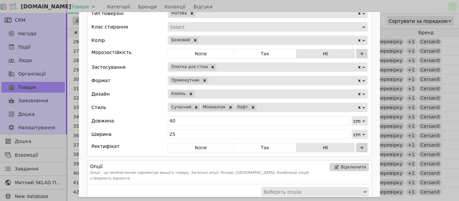
click at [376, 5] on div "Ім'я Плитка для стіни [PERSON_NAME] BEIGE MATT 25X40 G1 Посилання [PERSON_NAME]…" at bounding box center [229, 100] width 459 height 201
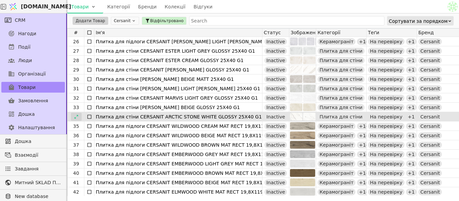
click at [77, 119] on icon at bounding box center [76, 117] width 5 height 5
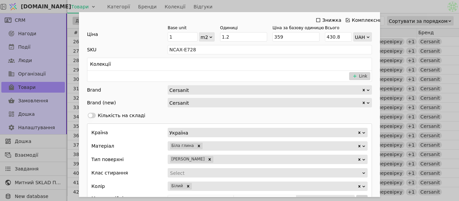
scroll to position [437, 0]
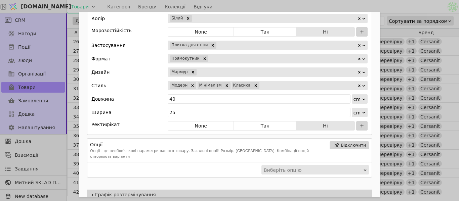
click at [377, 6] on div "Ім'я Плитка для стіни CERSANIT ARCTIC STONE WHITE GLOSSY 25X40 G1 Посилання arc…" at bounding box center [229, 100] width 459 height 201
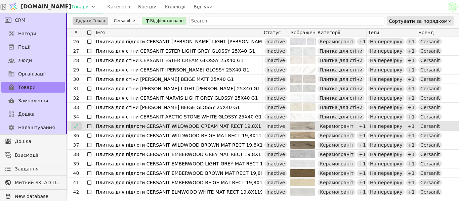
click at [76, 127] on icon at bounding box center [76, 126] width 5 height 5
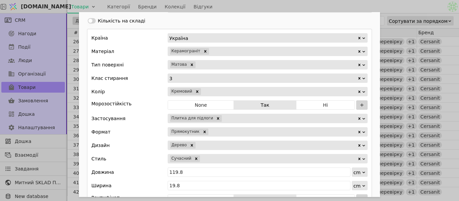
scroll to position [470, 0]
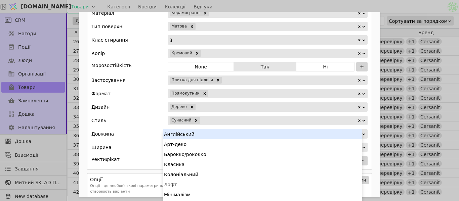
click at [229, 122] on div "Add Opportunity" at bounding box center [279, 120] width 157 height 9
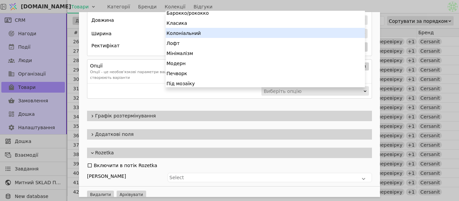
scroll to position [0, 0]
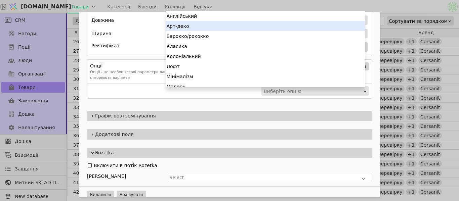
click at [205, 29] on div "Арт-деко" at bounding box center [265, 26] width 199 height 10
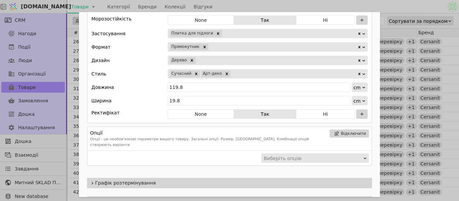
scroll to position [484, 0]
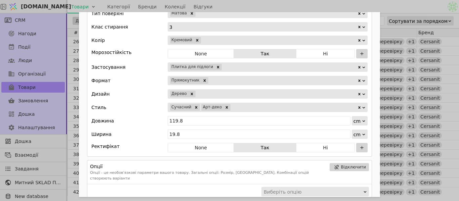
click at [249, 107] on div "Add Opportunity" at bounding box center [294, 107] width 126 height 9
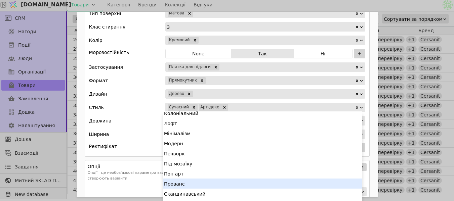
scroll to position [61, 0]
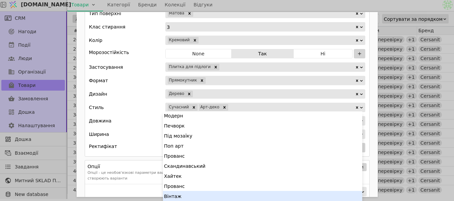
click at [190, 196] on div "Вінтаж" at bounding box center [262, 196] width 199 height 10
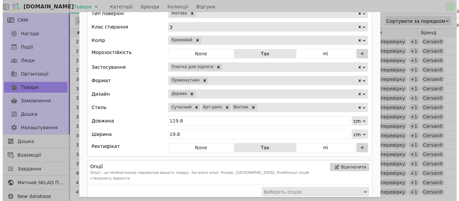
scroll to position [0, 0]
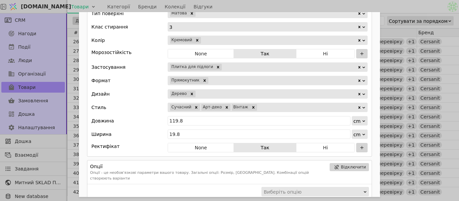
click at [366, 8] on div "Ім'я Плитка для підлоги CERSANIT WILDWOOD CREAM MAT RECT 19,8X119,8 G1 Посиланн…" at bounding box center [229, 100] width 459 height 201
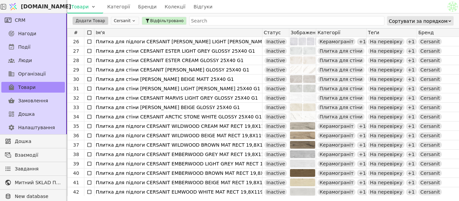
scroll to position [269, 0]
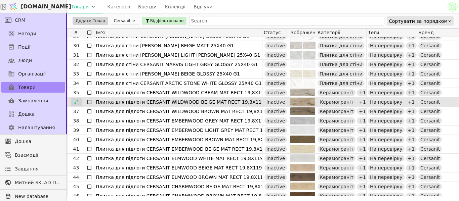
click at [75, 104] on icon at bounding box center [76, 102] width 5 height 5
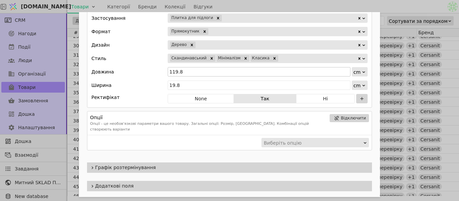
scroll to position [538, 0]
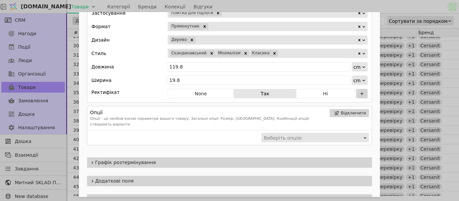
click at [379, 7] on div "Ім'я Плитка для підлоги CERSANIT WILDWOOD BEIGE MAT RECT 19,8X119,8 G1 Посиланн…" at bounding box center [229, 100] width 459 height 201
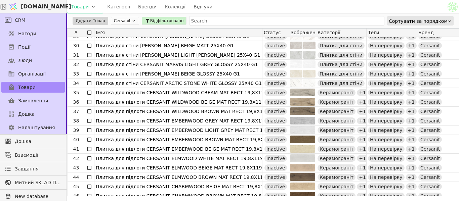
scroll to position [302, 0]
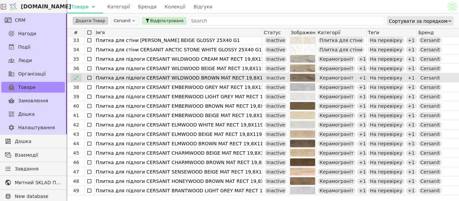
click at [72, 76] on div at bounding box center [76, 78] width 11 height 8
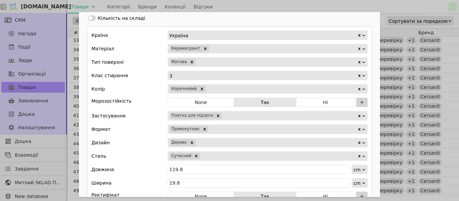
scroll to position [437, 0]
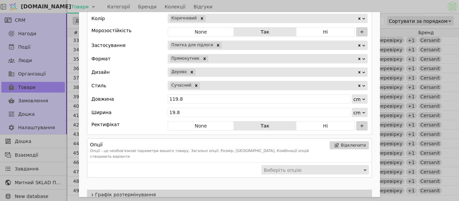
click at [216, 84] on div "Add Opportunity" at bounding box center [279, 85] width 157 height 9
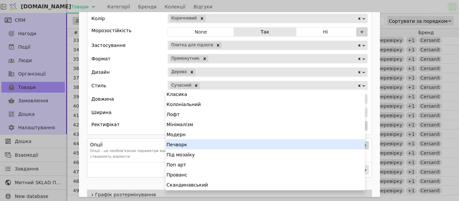
scroll to position [60, 0]
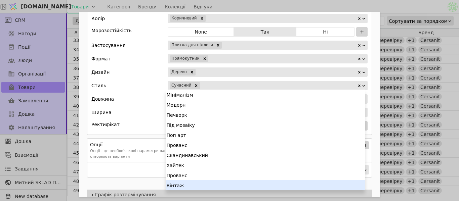
click at [189, 184] on div "Вінтаж" at bounding box center [265, 185] width 199 height 10
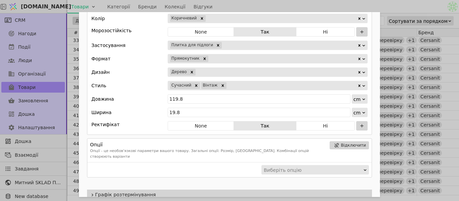
click at [240, 85] on div "Add Opportunity" at bounding box center [292, 85] width 130 height 9
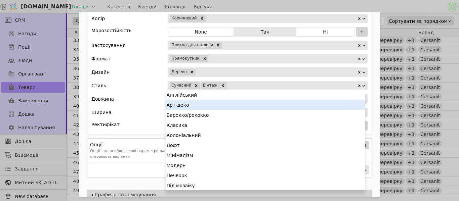
click at [215, 108] on div "Арт-деко" at bounding box center [265, 105] width 199 height 10
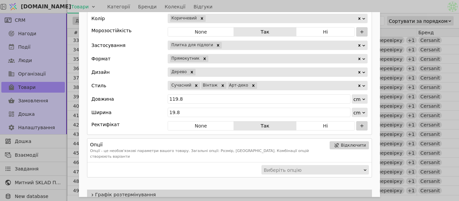
click at [385, 6] on div "Ім'я Плитка для підлоги CERSANIT WILDWOOD BROWN MAT RECT 19,8X119,8 G1 Посиланн…" at bounding box center [229, 100] width 459 height 201
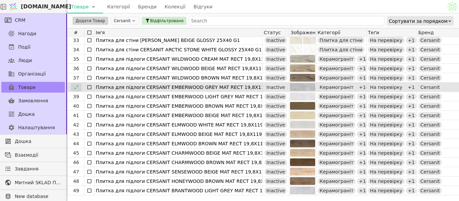
click at [79, 88] on div at bounding box center [76, 87] width 11 height 8
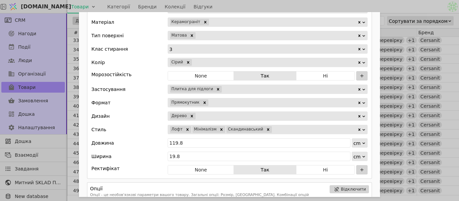
scroll to position [470, 0]
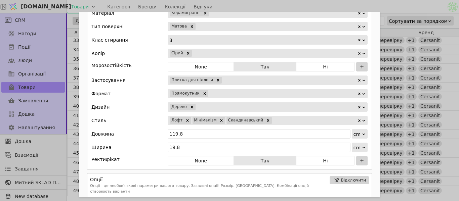
click at [337, 4] on div "Ім'я Плитка для підлоги CERSANIT EMBERWOOD GREY MAT RECT 19,8X119,8 G1 Посиланн…" at bounding box center [229, 100] width 459 height 201
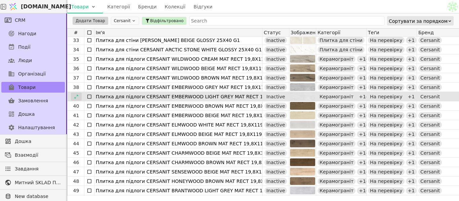
click at [75, 95] on icon at bounding box center [76, 96] width 5 height 5
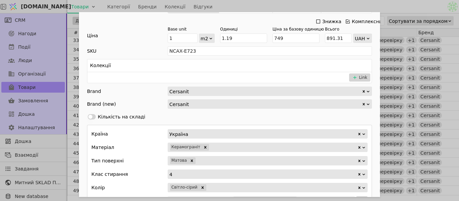
scroll to position [437, 0]
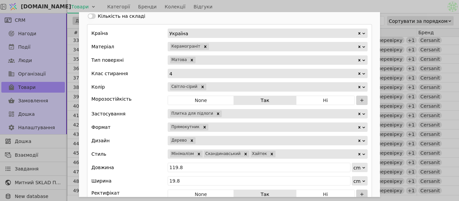
click at [352, 9] on div "Ім'я Плитка для підлоги CERSANIT EMBERWOOD LIGHT GREY MAT RECT 19,8X119,8 G1 По…" at bounding box center [229, 100] width 459 height 201
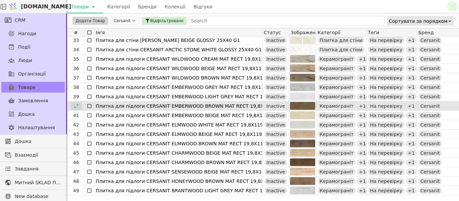
click at [76, 105] on icon at bounding box center [76, 106] width 5 height 5
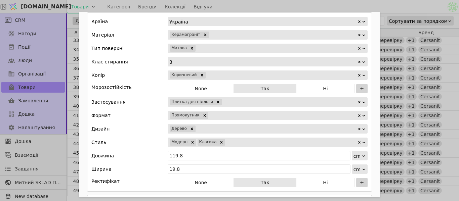
scroll to position [416, 0]
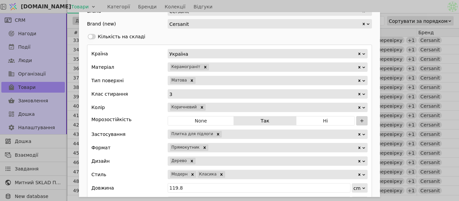
click at [229, 174] on div "Add Opportunity" at bounding box center [291, 174] width 131 height 9
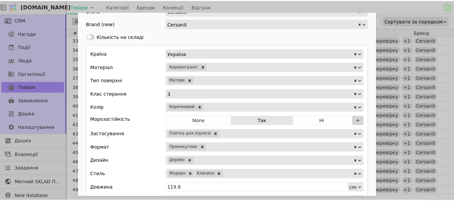
scroll to position [78, 0]
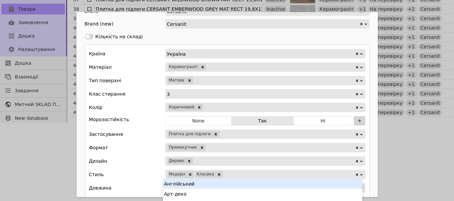
click at [118, 157] on div "[PERSON_NAME]" at bounding box center [227, 161] width 276 height 9
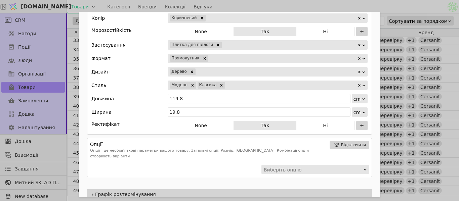
scroll to position [517, 0]
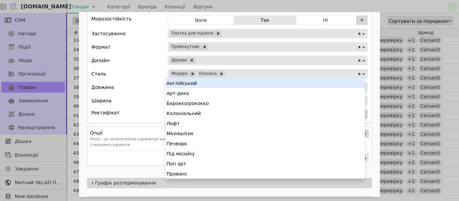
click at [237, 71] on div "Add Opportunity" at bounding box center [291, 73] width 131 height 9
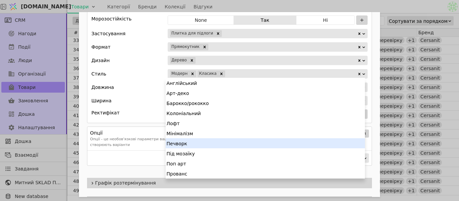
scroll to position [50, 0]
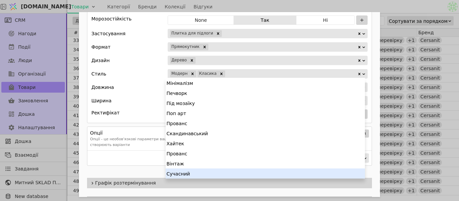
drag, startPoint x: 198, startPoint y: 175, endPoint x: 236, endPoint y: 135, distance: 54.4
click at [199, 175] on div "Сучасний" at bounding box center [265, 174] width 199 height 10
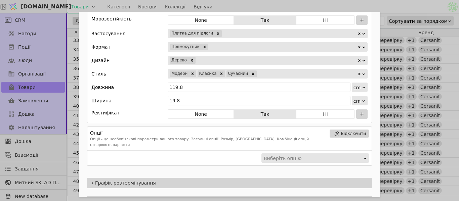
click at [379, 6] on div "Ім'я Плитка для підлоги CERSANIT EMBERWOOD BROWN MAT RECT 19,8X119,8 G1 Посилан…" at bounding box center [229, 100] width 459 height 201
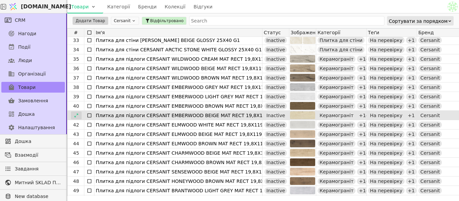
click at [80, 119] on div at bounding box center [76, 116] width 11 height 8
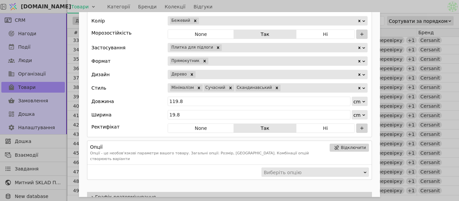
scroll to position [504, 0]
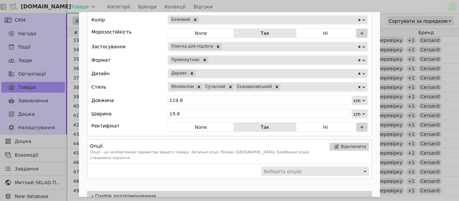
click at [403, 3] on div "Ім'я Плитка для підлоги CERSANIT EMBERWOOD BEIGE MAT RECT 19,8X119,8 G1 Посилан…" at bounding box center [229, 100] width 459 height 201
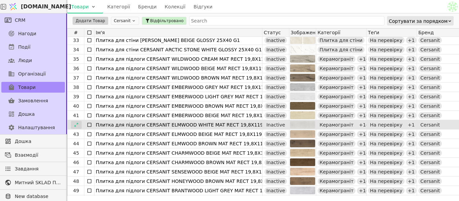
click at [75, 125] on icon at bounding box center [76, 125] width 5 height 5
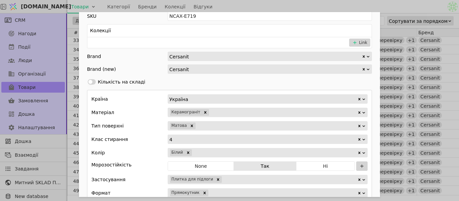
scroll to position [437, 0]
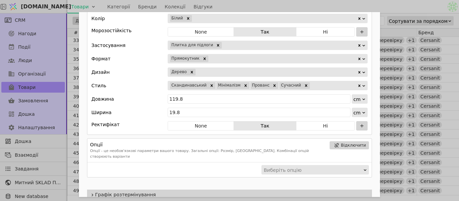
click at [419, 5] on div "Ім'я Плитка для підлоги CERSANIT ELMWOOD WHITE MAT RECT 19,8X119,8 G1 Посилання…" at bounding box center [229, 100] width 459 height 201
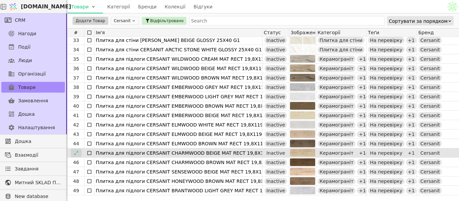
click at [77, 155] on icon at bounding box center [76, 153] width 5 height 5
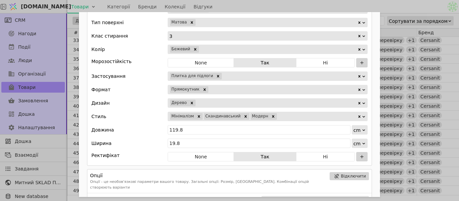
scroll to position [538, 0]
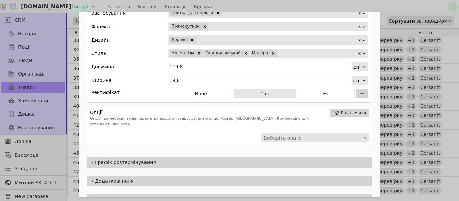
click at [416, 8] on div "Ім'я Плитка для підлоги CERSANIT CHARMWOOD BEIGE MAT RECT 19,8X119,8 G1 Посилан…" at bounding box center [229, 100] width 459 height 201
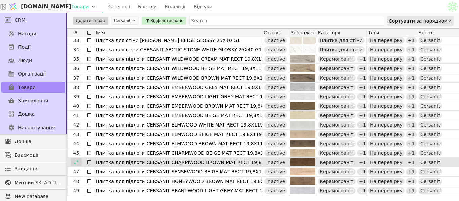
click at [74, 161] on icon at bounding box center [76, 162] width 5 height 5
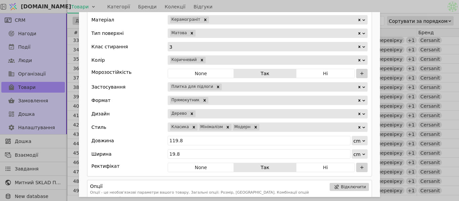
scroll to position [504, 0]
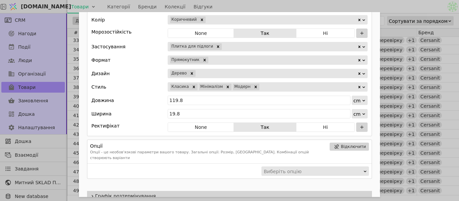
click at [393, 5] on div "Ім'я Плитка для підлоги CERSANIT CHARMWOOD BROWN MAT RECT 19,8X119,8 G1 Посилан…" at bounding box center [229, 100] width 459 height 201
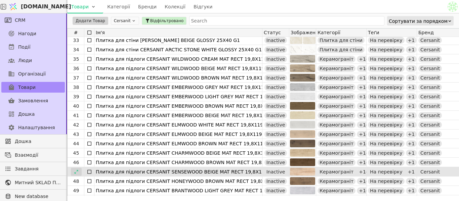
click at [72, 170] on div at bounding box center [76, 172] width 11 height 8
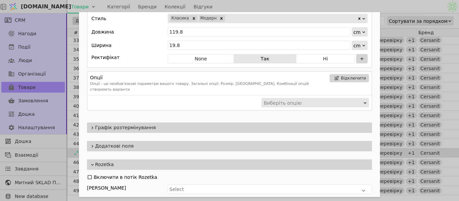
scroll to position [437, 0]
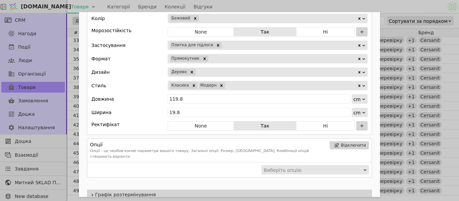
click at [253, 89] on div "Add Opportunity" at bounding box center [291, 85] width 131 height 9
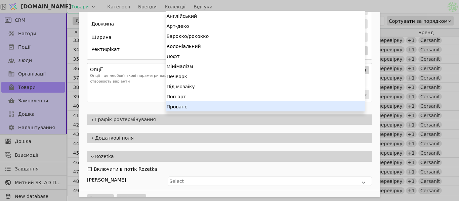
scroll to position [516, 0]
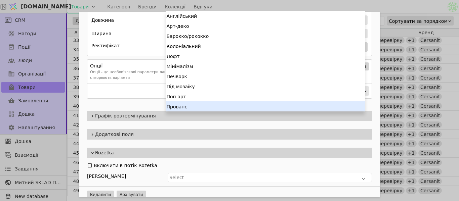
click at [213, 102] on div "Прованс" at bounding box center [265, 106] width 199 height 10
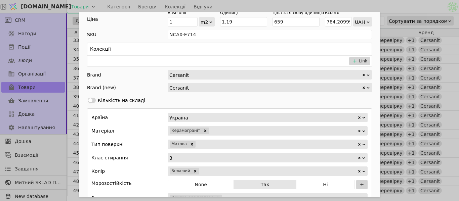
scroll to position [281, 0]
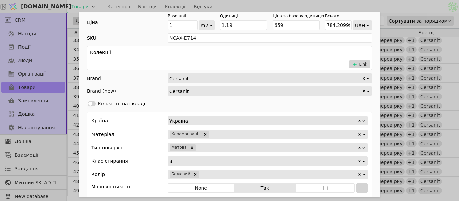
click at [397, 8] on div "Ім'я Плитка для підлоги CERSANIT SENSEWOOD BEIGE MAT RECT 19,8X119,8 G1 Посилан…" at bounding box center [229, 100] width 459 height 201
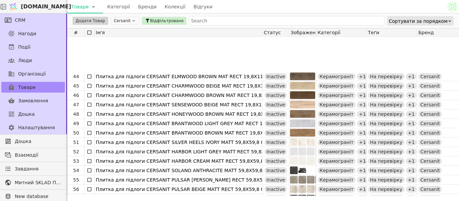
scroll to position [437, 0]
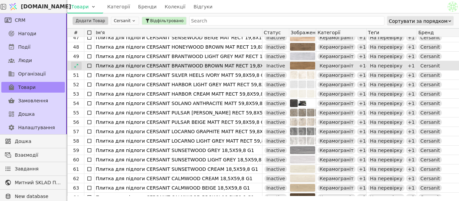
click at [77, 68] on icon at bounding box center [76, 66] width 5 height 5
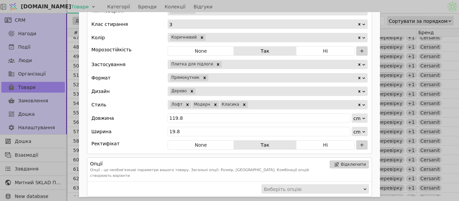
scroll to position [504, 0]
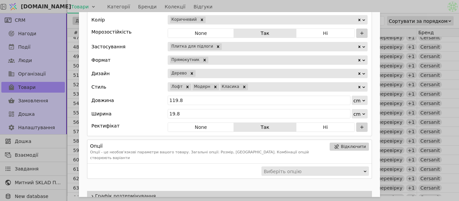
click at [386, 9] on div "Ім'я Плитка для підлоги CERSANIT BRANTWOOD BROWN MAT RECT 19,8X119,8 G1 Посилан…" at bounding box center [229, 100] width 459 height 201
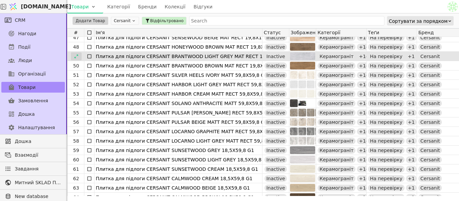
click at [72, 56] on div at bounding box center [76, 56] width 11 height 8
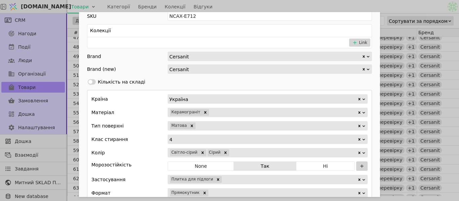
scroll to position [437, 0]
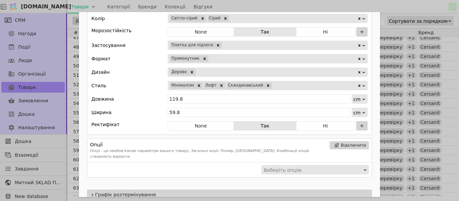
click at [382, 10] on div "Ім'я Плитка для підлоги CERSANIT BRANTWOOD LIGHT GREY MAT RECT 19,8X119,8 G1 По…" at bounding box center [229, 100] width 459 height 201
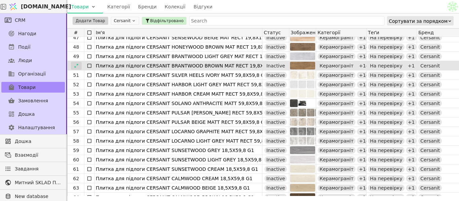
click at [75, 65] on icon at bounding box center [76, 66] width 5 height 5
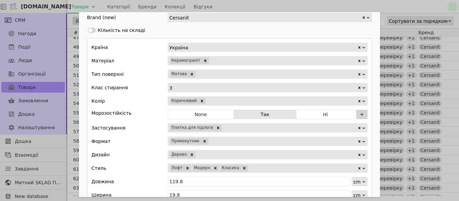
scroll to position [504, 0]
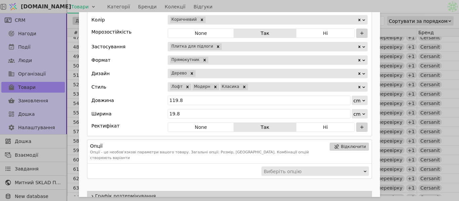
click at [366, 5] on div "Ім'я Плитка для підлоги CERSANIT BRANTWOOD BROWN MAT RECT 19,8X119,8 G1 Посилан…" at bounding box center [229, 100] width 459 height 201
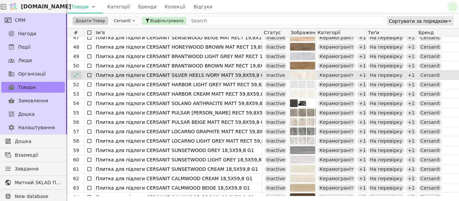
click at [76, 74] on icon at bounding box center [76, 75] width 5 height 5
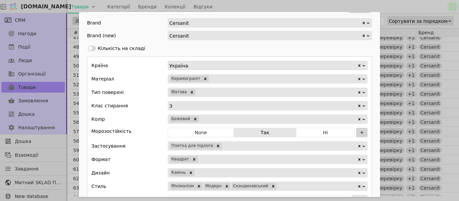
scroll to position [470, 0]
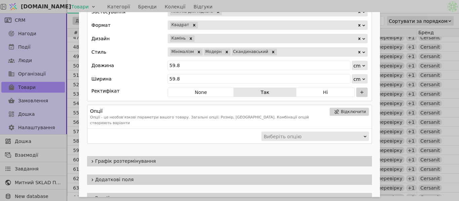
click at [398, 5] on div "Ім'я Плитка для підлоги CERSANIT SILVER HEELS [PERSON_NAME] 59,8X59,8 G1 Посила…" at bounding box center [229, 100] width 459 height 201
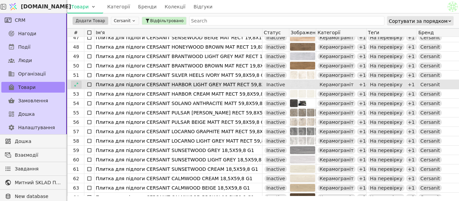
click at [77, 86] on icon at bounding box center [76, 84] width 5 height 5
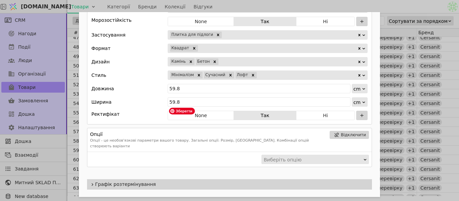
scroll to position [504, 0]
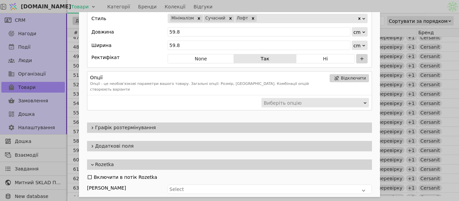
click at [400, 3] on div "Ім'я Плитка для підлоги CERSANIT HARBOR LIGHT [PERSON_NAME] RECT 59,8X59,8 G1 П…" at bounding box center [229, 100] width 459 height 201
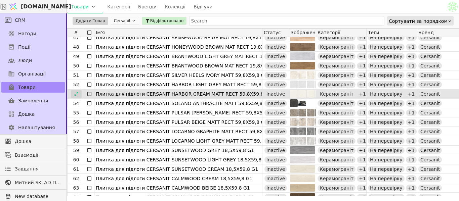
click at [75, 94] on icon at bounding box center [76, 94] width 5 height 5
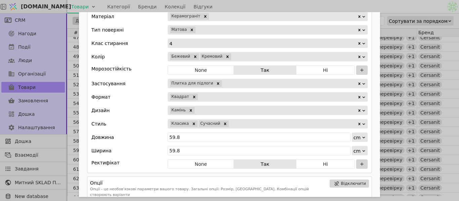
scroll to position [403, 0]
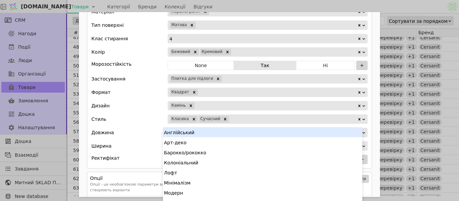
click at [291, 117] on div "Add Opportunity" at bounding box center [293, 119] width 128 height 9
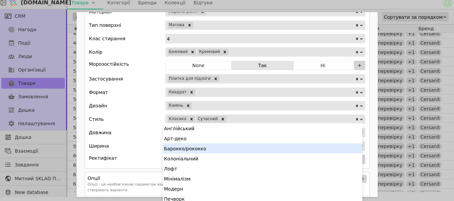
scroll to position [34, 0]
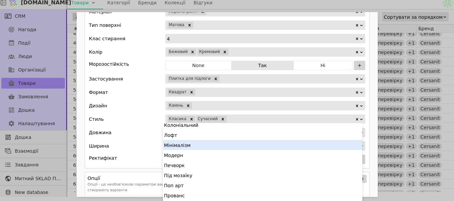
click at [198, 147] on div "Мінімалізм" at bounding box center [262, 145] width 199 height 10
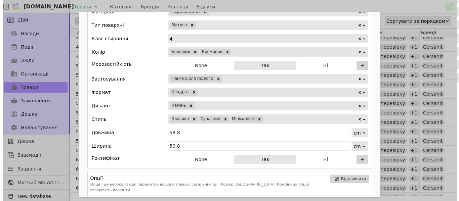
scroll to position [0, 0]
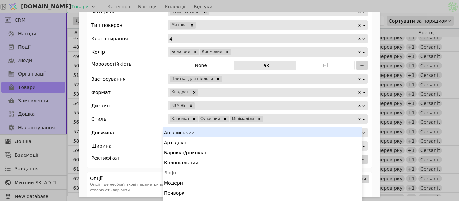
click at [278, 121] on div "Add Opportunity" at bounding box center [310, 119] width 93 height 9
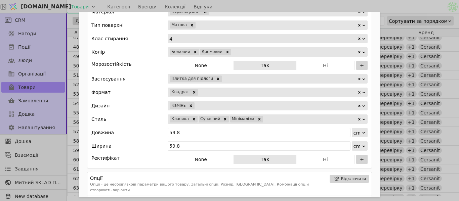
click at [398, 4] on div "Ім'я Плитка для підлоги CERSANIT HARBOR CREAM MATT RECT 59,8X59,8 G1 Посилання …" at bounding box center [229, 100] width 459 height 201
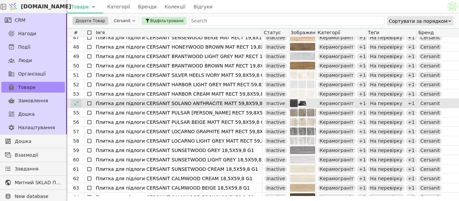
click at [74, 107] on div at bounding box center [76, 103] width 11 height 8
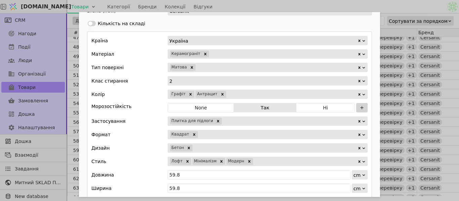
scroll to position [370, 0]
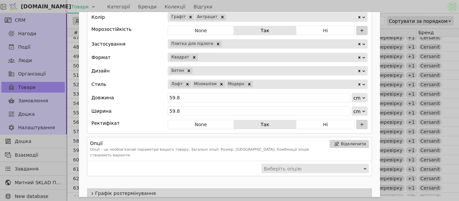
click at [381, 6] on div "Ім'я Плитка для підлоги CERSANIT SOLANO ANTHRACITE MATT 59,8X59,8 G1 Посилання …" at bounding box center [229, 100] width 459 height 201
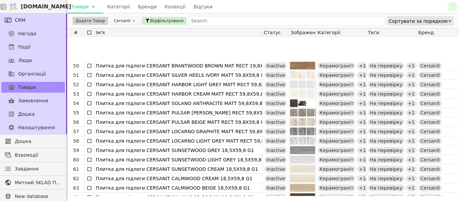
scroll to position [470, 0]
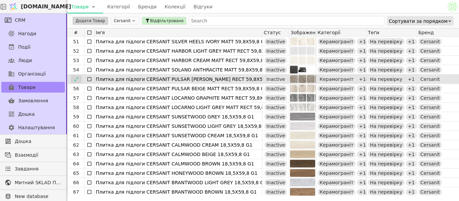
click at [75, 81] on icon at bounding box center [76, 79] width 4 height 4
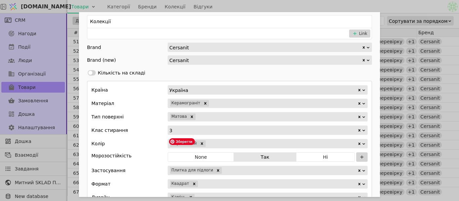
scroll to position [370, 0]
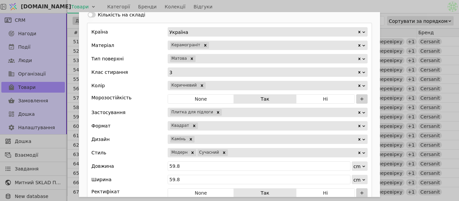
click at [230, 152] on div "Add Opportunity" at bounding box center [292, 152] width 129 height 9
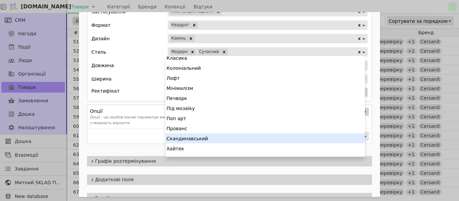
scroll to position [50, 0]
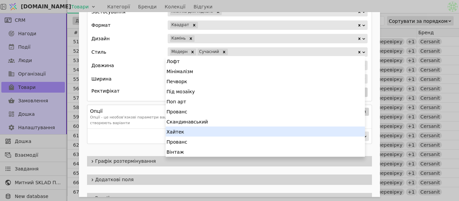
click at [200, 132] on div "Хайтек" at bounding box center [265, 132] width 199 height 10
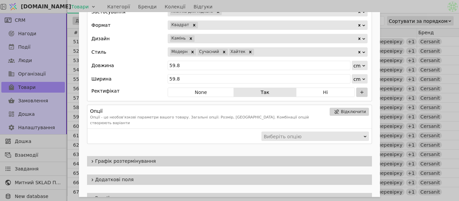
click at [371, 4] on div "Ім'я Плитка для підлоги CERSANIT PULSAR [PERSON_NAME] RECT 59,8X59,8 G1 Посилан…" at bounding box center [229, 100] width 459 height 201
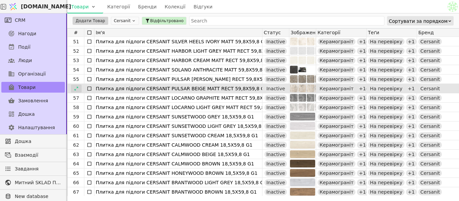
click at [74, 90] on icon at bounding box center [76, 88] width 5 height 5
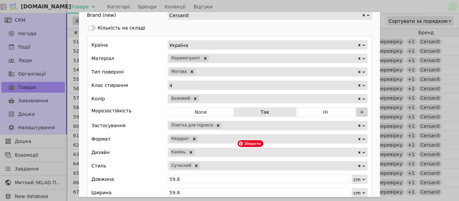
scroll to position [437, 0]
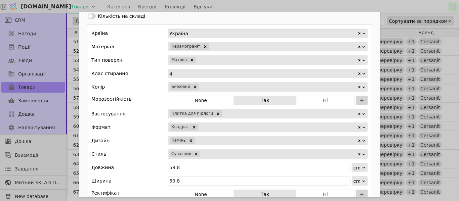
click at [241, 154] on div "Add Opportunity" at bounding box center [279, 154] width 157 height 9
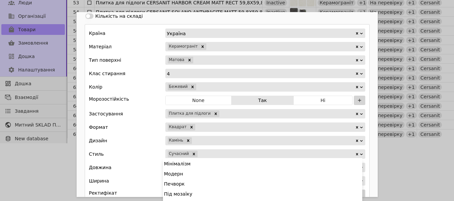
scroll to position [60, 0]
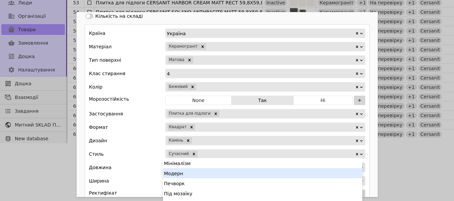
drag, startPoint x: 185, startPoint y: 175, endPoint x: 212, endPoint y: 162, distance: 29.5
click at [185, 176] on div "Модерн" at bounding box center [262, 173] width 199 height 10
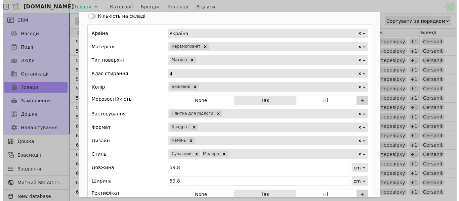
scroll to position [0, 0]
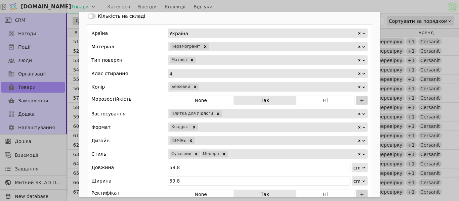
click at [229, 153] on div "Add Opportunity" at bounding box center [292, 154] width 129 height 9
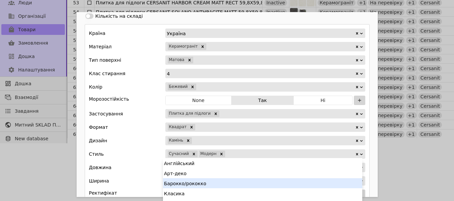
click at [199, 182] on div "Барокко/рококко" at bounding box center [262, 183] width 199 height 10
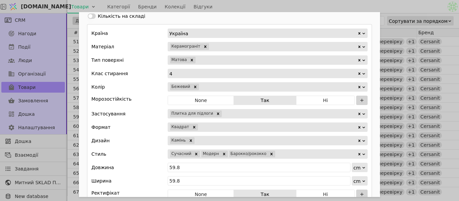
click at [394, 11] on div "Ім'я Плитка для підлоги CERSANIT PULSAR BEIGE MATT RECT 59,8X59,8 G1 Посилання …" at bounding box center [229, 100] width 459 height 201
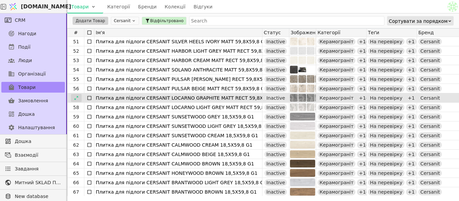
click at [78, 100] on icon at bounding box center [76, 98] width 5 height 5
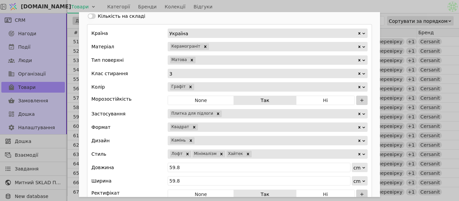
scroll to position [403, 0]
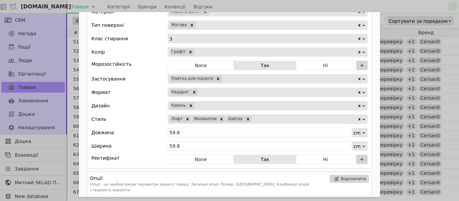
click at [389, 6] on div "Ім'я Плитка для підлоги CERSANIT LOCARNO GRAPHITE MATT RECT 59,8X59,8 G1 Посила…" at bounding box center [229, 100] width 459 height 201
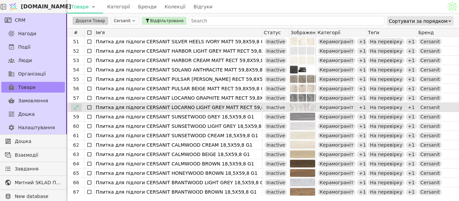
click at [76, 108] on icon at bounding box center [76, 107] width 5 height 5
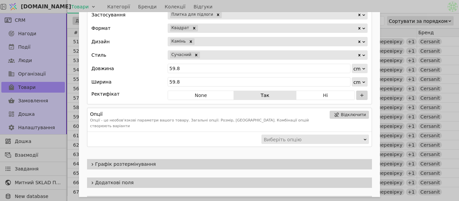
scroll to position [470, 0]
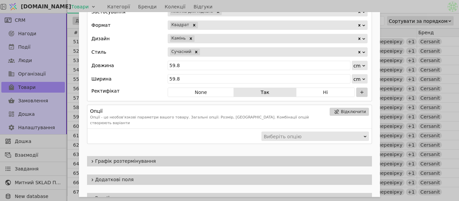
click at [247, 50] on div "Add Opportunity" at bounding box center [279, 51] width 157 height 9
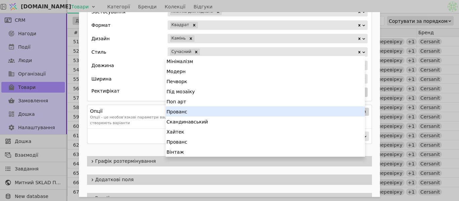
scroll to position [0, 0]
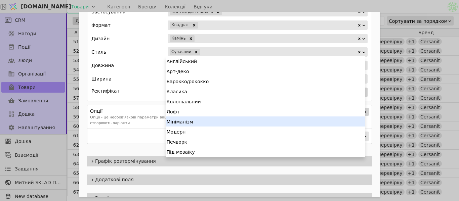
click at [188, 122] on div "Мінімалізм" at bounding box center [265, 122] width 199 height 10
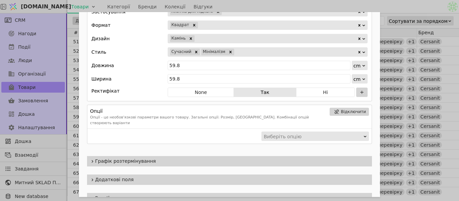
click at [241, 51] on div "Add Opportunity" at bounding box center [296, 51] width 122 height 9
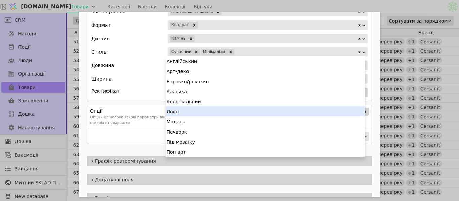
click at [196, 109] on div "Лофт" at bounding box center [265, 112] width 199 height 10
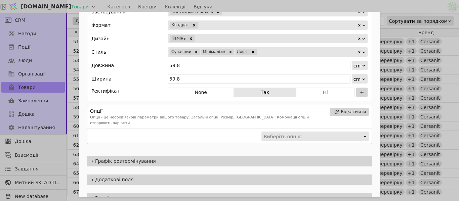
click at [389, 5] on div "Ім'я Плитка для підлоги CERSANIT LOCARNO LIGHT [PERSON_NAME] RECT 59,8X59,8 G1 …" at bounding box center [229, 100] width 459 height 201
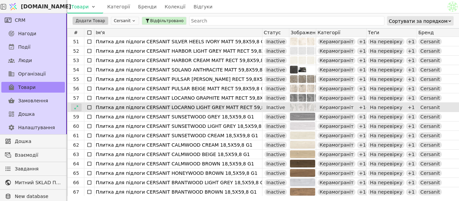
click at [73, 110] on div at bounding box center [76, 107] width 11 height 8
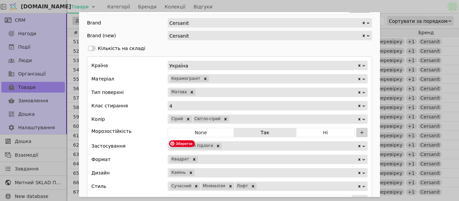
scroll to position [437, 0]
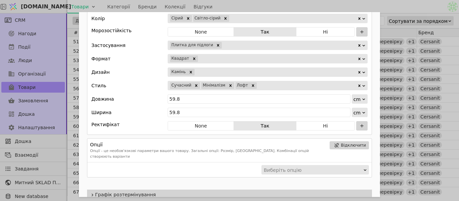
click at [413, 6] on div "Ім'я Плитка для підлоги CERSANIT LOCARNO LIGHT [PERSON_NAME] RECT 59,8X59,8 G1 …" at bounding box center [229, 100] width 459 height 201
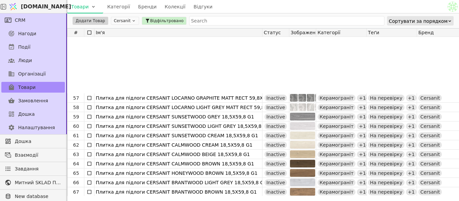
scroll to position [538, 0]
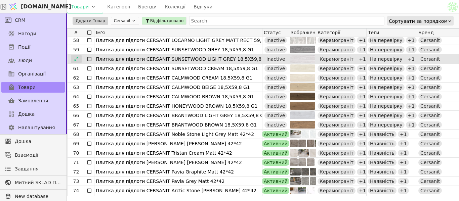
click at [74, 58] on icon at bounding box center [76, 59] width 5 height 5
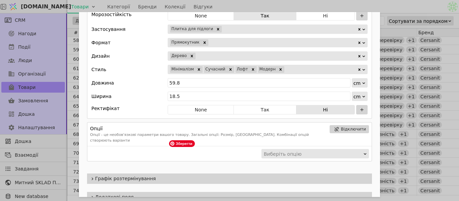
scroll to position [381, 0]
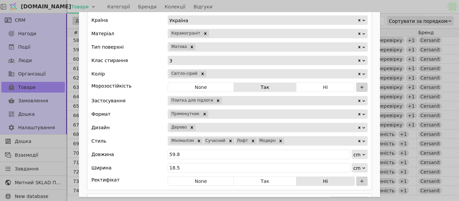
click at [389, 7] on div "Ім'я Плитка для підлоги CERSANIT SUNSETWOOD LIGHT GREY 18,5X59,8 G1 Посилання s…" at bounding box center [229, 100] width 459 height 201
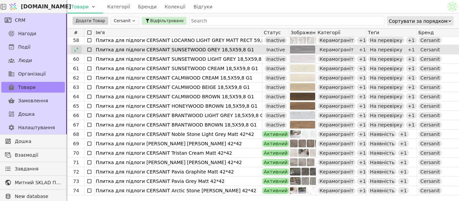
click at [74, 50] on icon at bounding box center [76, 49] width 5 height 5
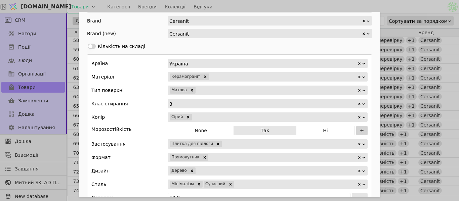
scroll to position [403, 0]
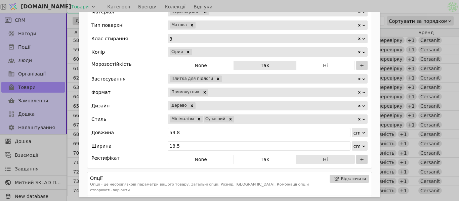
click at [254, 120] on div "Add Opportunity" at bounding box center [296, 119] width 122 height 9
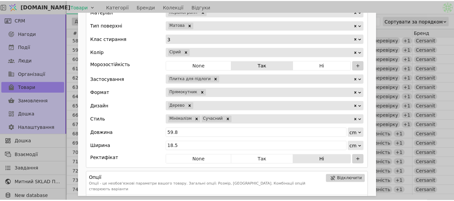
scroll to position [4, 0]
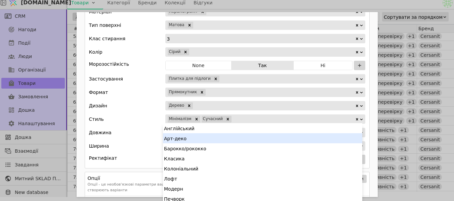
click at [214, 141] on div "Арт-деко" at bounding box center [262, 138] width 199 height 10
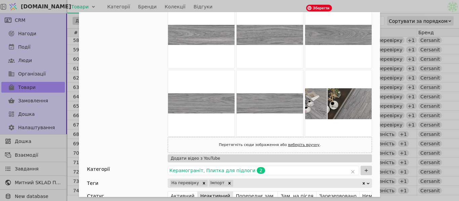
scroll to position [0, 0]
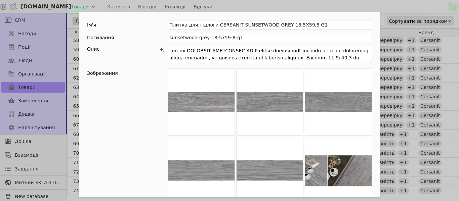
click at [402, 8] on div "Ім'я Плитка для підлоги CERSANIT SUNSETWOOD GREY 18,5X59,8 G1 Посилання sunsetw…" at bounding box center [229, 100] width 459 height 201
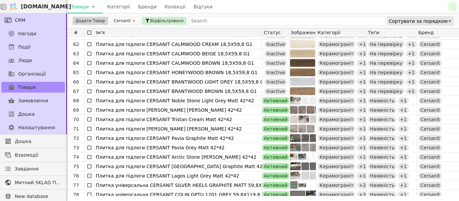
scroll to position [538, 0]
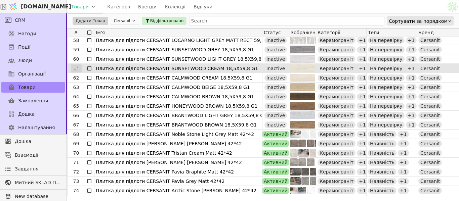
click at [73, 71] on div at bounding box center [76, 69] width 11 height 8
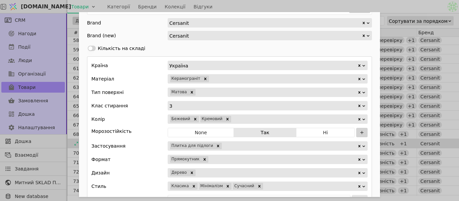
scroll to position [403, 0]
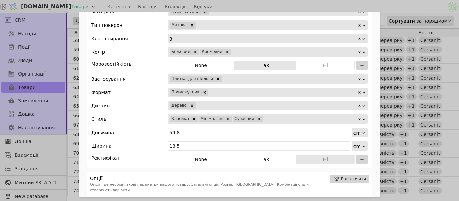
click at [364, 6] on div "Ім'я Плитка для підлоги CERSANIT SUNSETWOOD CREAM 18,5X59,8 G1 Посилання sunset…" at bounding box center [229, 100] width 459 height 201
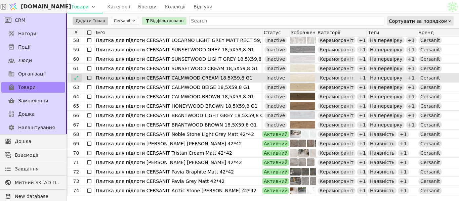
click at [79, 76] on div at bounding box center [76, 78] width 11 height 8
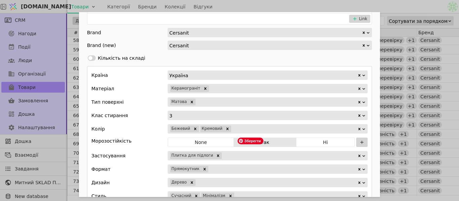
scroll to position [437, 0]
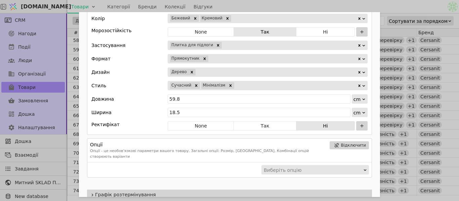
click at [257, 84] on div "Add Opportunity" at bounding box center [296, 85] width 122 height 9
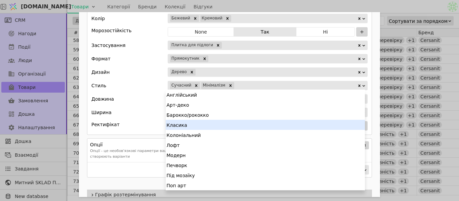
click at [225, 126] on div "Класика" at bounding box center [265, 125] width 199 height 10
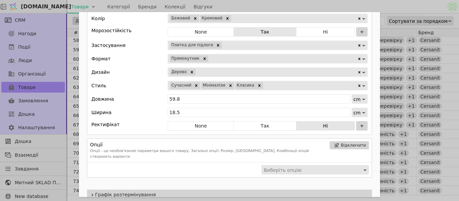
click at [363, 7] on div "Ім'я Плитка для підлоги CERSANIT CALMWOOD CREAM 18,5X59,8 G1 Посилання calmwood…" at bounding box center [229, 100] width 459 height 201
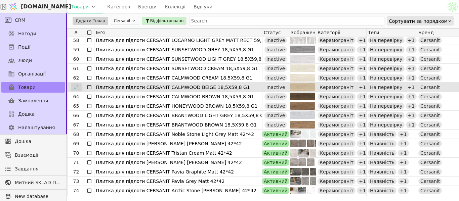
click at [77, 87] on icon at bounding box center [76, 87] width 5 height 5
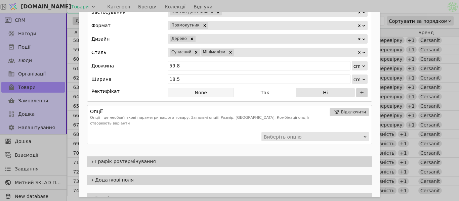
scroll to position [470, 0]
click at [247, 55] on div "Add Opportunity" at bounding box center [296, 51] width 122 height 9
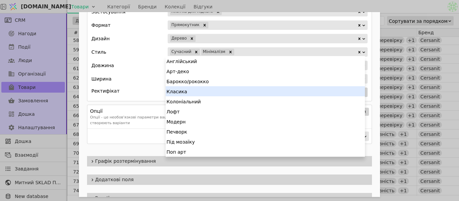
click at [209, 94] on div "Класика" at bounding box center [265, 91] width 199 height 10
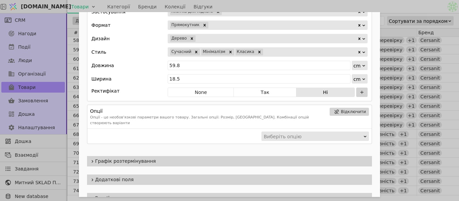
click at [373, 1] on div "Ім'я Плитка для підлоги CERSANIT CALMWOOD BEIGE 18,5X59,8 G1 Посилання calmwood…" at bounding box center [229, 100] width 459 height 201
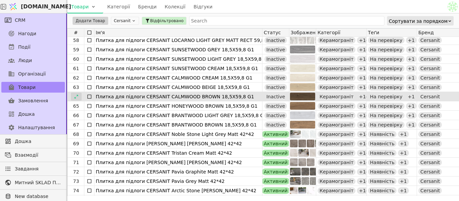
click at [80, 96] on div at bounding box center [76, 97] width 11 height 8
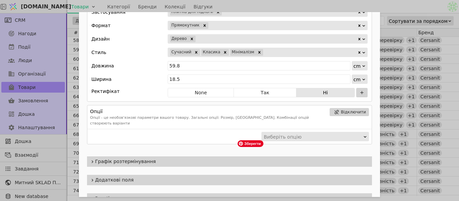
scroll to position [470, 0]
click at [384, 6] on div "Ім'я Плитка для підлоги CERSANIT CALMWOOD BROWN 18,5X59,8 G1 Посилання calmwood…" at bounding box center [229, 100] width 459 height 201
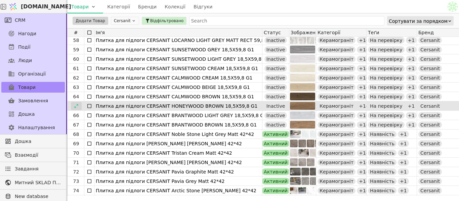
click at [78, 104] on icon at bounding box center [76, 106] width 5 height 5
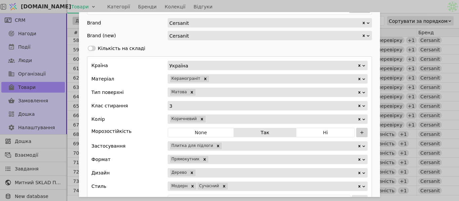
scroll to position [403, 0]
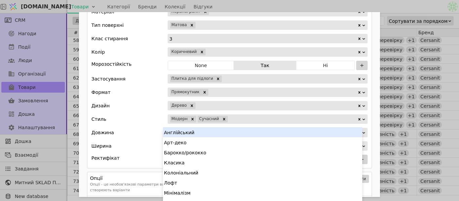
click at [250, 118] on div "Add Opportunity" at bounding box center [292, 119] width 129 height 9
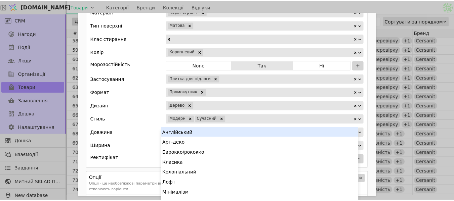
scroll to position [4, 0]
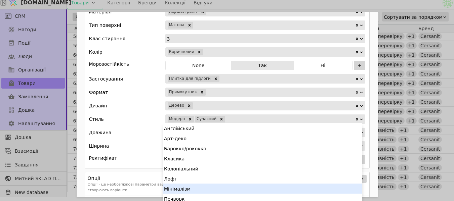
click at [203, 186] on div "Мінімалізм" at bounding box center [262, 189] width 199 height 10
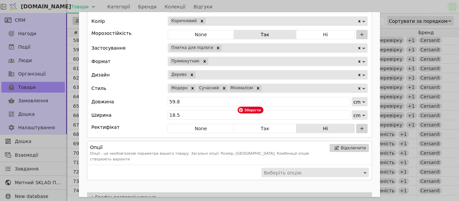
scroll to position [437, 0]
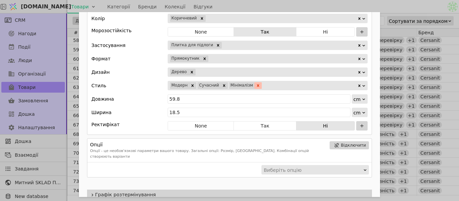
click at [256, 86] on icon "Remove Мінімалізм" at bounding box center [258, 85] width 5 height 5
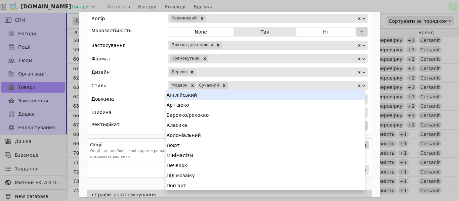
click at [250, 86] on div "Add Opportunity" at bounding box center [292, 85] width 129 height 9
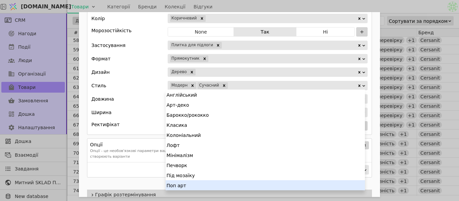
scroll to position [50, 0]
click at [205, 184] on div "Вінтаж" at bounding box center [265, 185] width 199 height 10
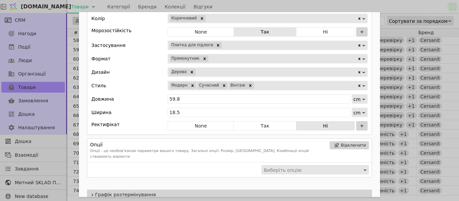
click at [372, 1] on div "Ім'я Плитка для підлоги CERSANIT HONEYWOOD BROWN 18,5X59,8 G1 Посилання honeywo…" at bounding box center [229, 100] width 459 height 201
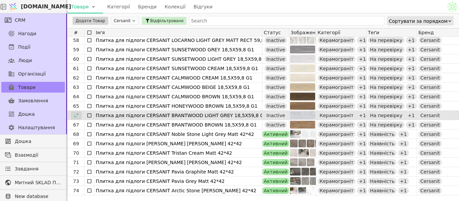
click at [76, 117] on icon at bounding box center [76, 115] width 5 height 5
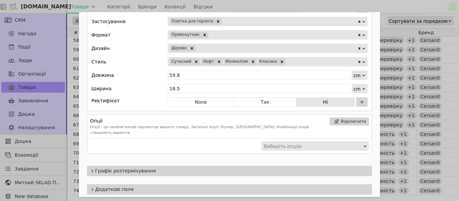
scroll to position [403, 0]
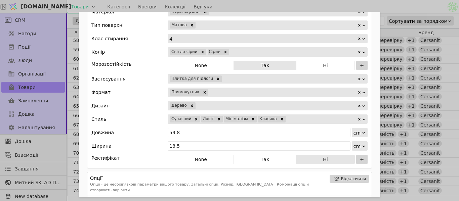
click at [343, 7] on div "Ім'я Плитка для підлоги CERSANIT BRANTWOOD LIGHT GREY 18,5X59,8 G1 Посилання br…" at bounding box center [229, 100] width 459 height 201
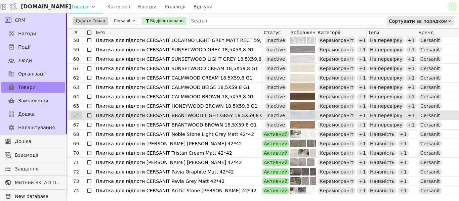
click at [77, 118] on icon at bounding box center [76, 115] width 5 height 5
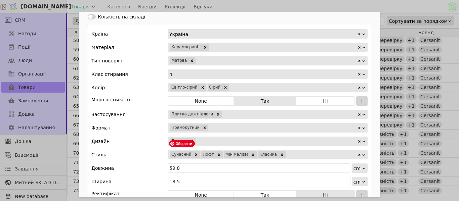
scroll to position [470, 0]
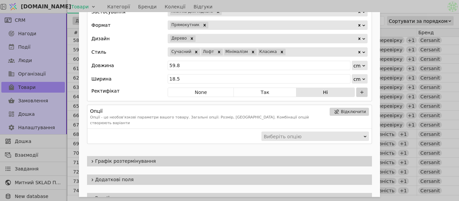
click at [363, 6] on div "Ім'я Плитка для підлоги CERSANIT BRANTWOOD LIGHT GREY 18,5X59,8 G1 Посилання br…" at bounding box center [229, 100] width 459 height 201
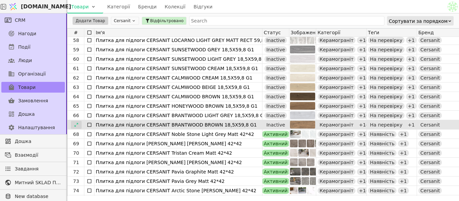
click at [74, 126] on icon at bounding box center [76, 125] width 5 height 5
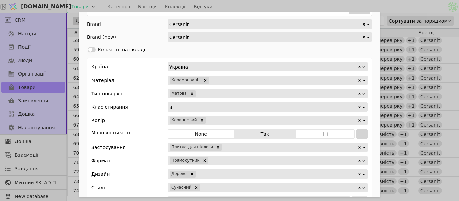
scroll to position [504, 0]
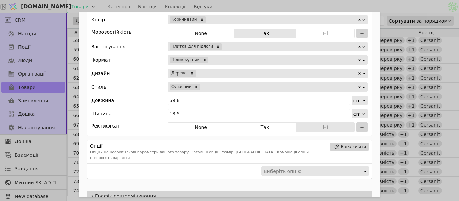
click at [217, 89] on div "Add Opportunity" at bounding box center [279, 86] width 157 height 9
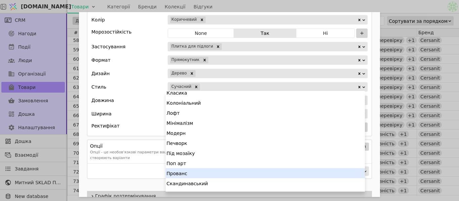
scroll to position [60, 0]
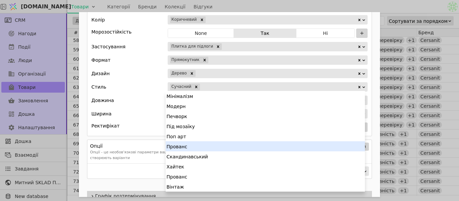
click at [182, 185] on div "Вінтаж" at bounding box center [265, 187] width 199 height 10
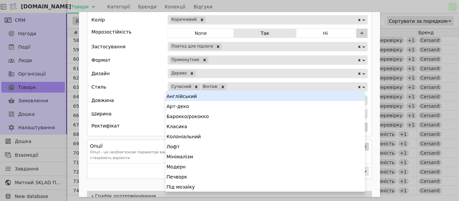
click at [227, 84] on div "Add Opportunity" at bounding box center [292, 86] width 130 height 9
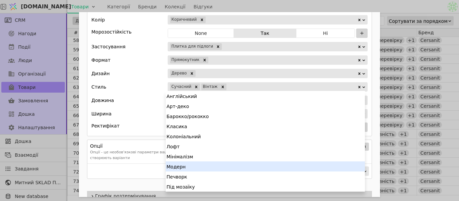
click at [191, 166] on div "Модерн" at bounding box center [265, 167] width 199 height 10
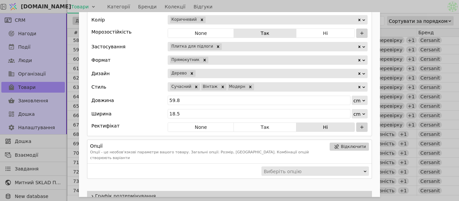
click at [399, 12] on div "Ім'я Плитка для підлоги CERSANIT BRANTWOOD BROWN 18,5X59,8 G1 Посилання brantwo…" at bounding box center [229, 100] width 459 height 201
click at [400, 8] on div "Товари Категорії Бренди Колекції Відгуки" at bounding box center [256, 6] width 379 height 13
